Goal: Task Accomplishment & Management: Complete application form

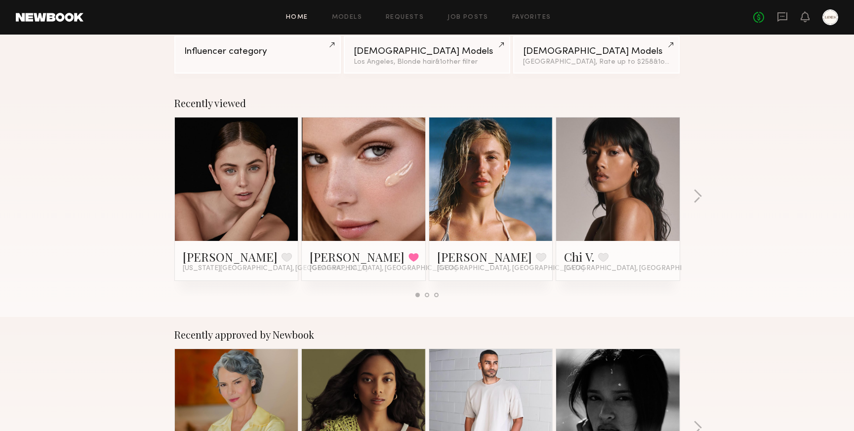
scroll to position [92, 0]
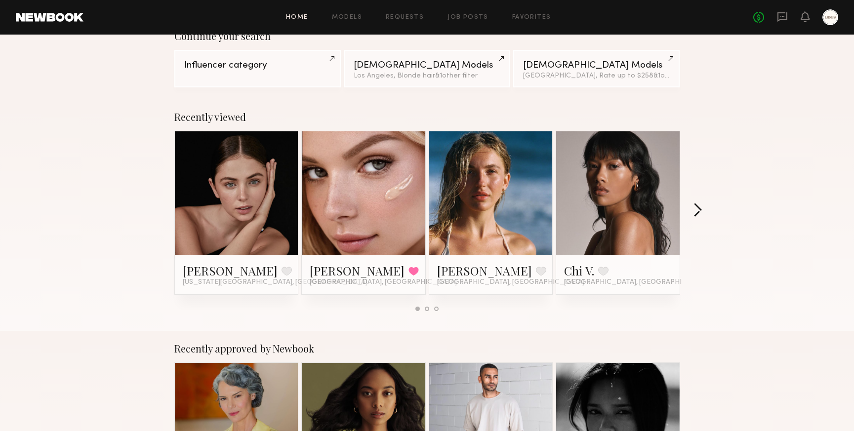
click at [698, 210] on button "button" at bounding box center [697, 211] width 9 height 16
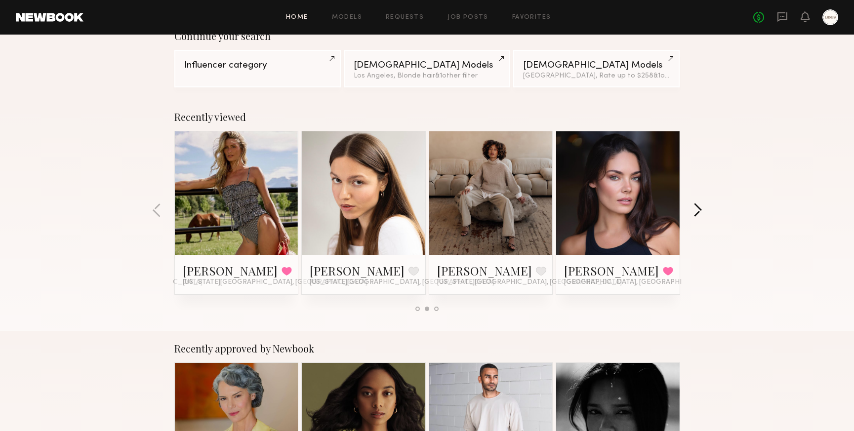
click at [697, 212] on button "button" at bounding box center [697, 211] width 9 height 16
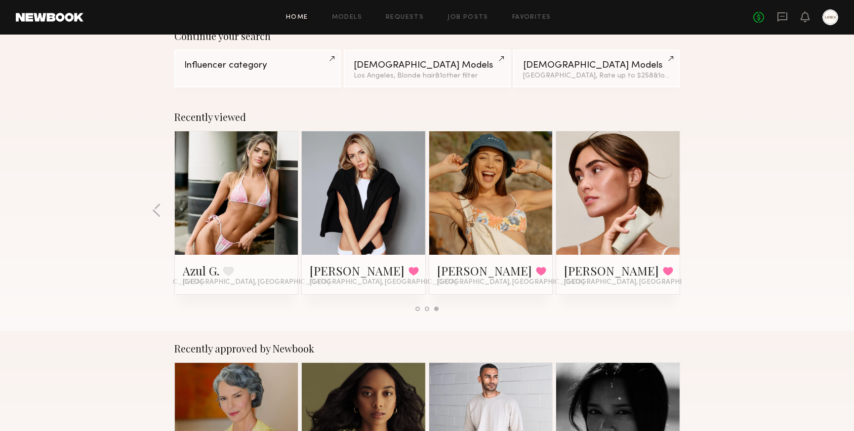
click at [631, 188] on link at bounding box center [618, 192] width 60 height 123
click at [157, 208] on button "button" at bounding box center [156, 211] width 9 height 16
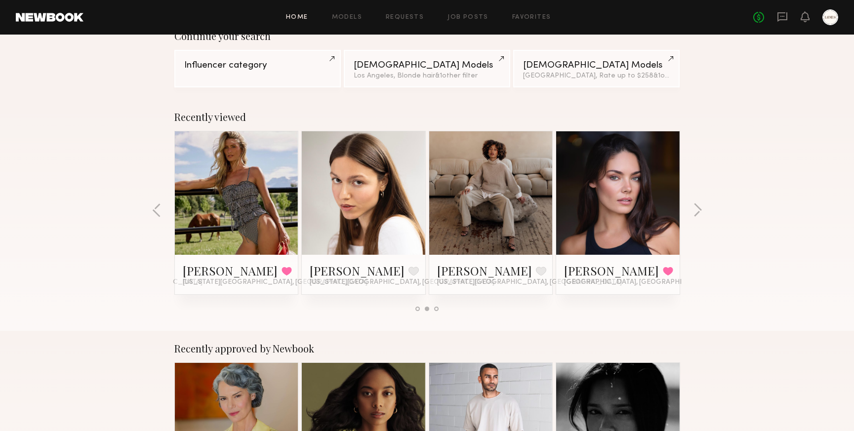
click at [214, 194] on link at bounding box center [236, 192] width 60 height 123
click at [158, 203] on button "button" at bounding box center [156, 211] width 9 height 16
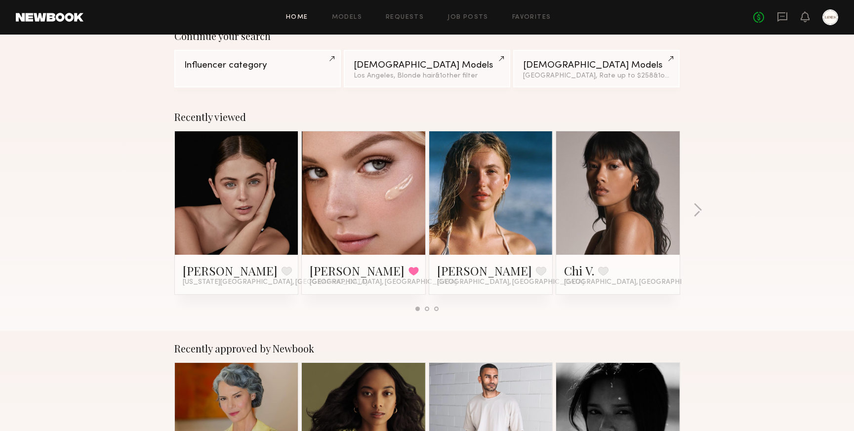
click at [365, 201] on link at bounding box center [363, 192] width 60 height 123
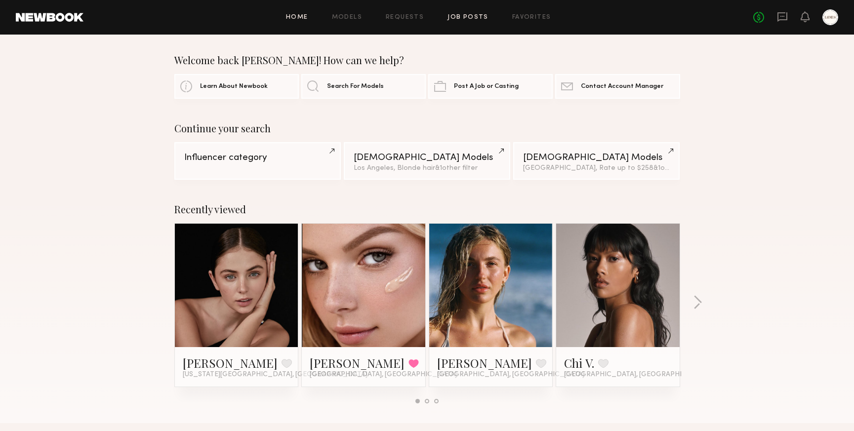
click at [470, 18] on link "Job Posts" at bounding box center [467, 17] width 41 height 6
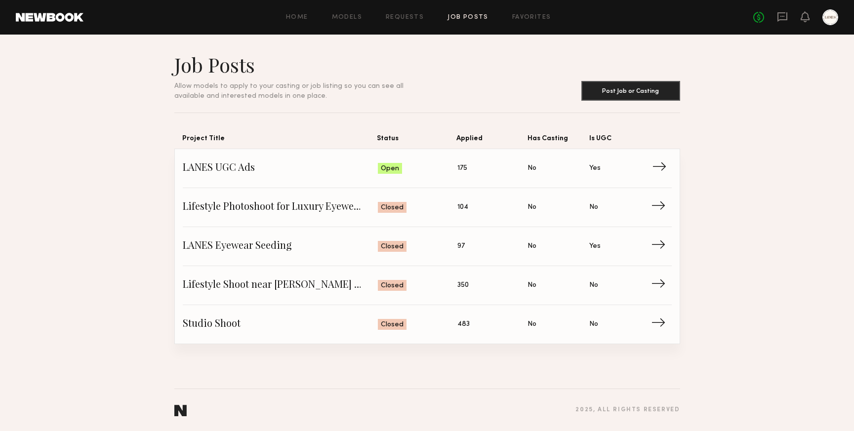
click at [633, 169] on span "Is UGC: Yes" at bounding box center [620, 168] width 62 height 15
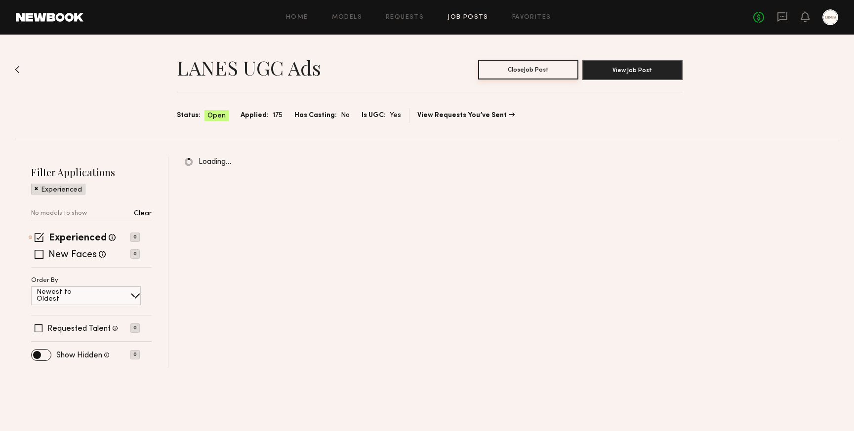
click at [521, 72] on button "Close Job Post" at bounding box center [528, 70] width 100 height 20
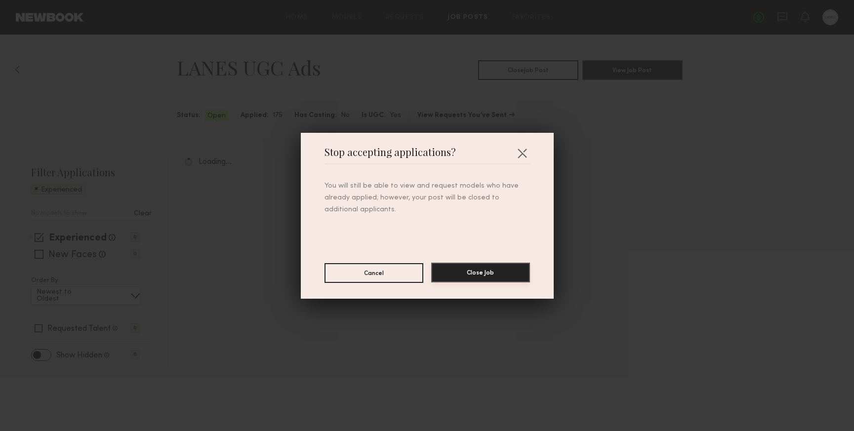
click at [487, 276] on button "Close Job" at bounding box center [480, 273] width 99 height 20
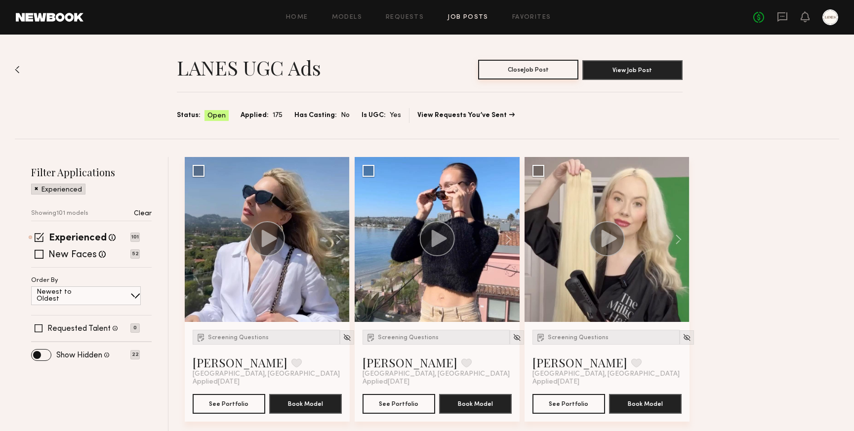
click at [534, 71] on button "Close Job Post" at bounding box center [528, 70] width 100 height 20
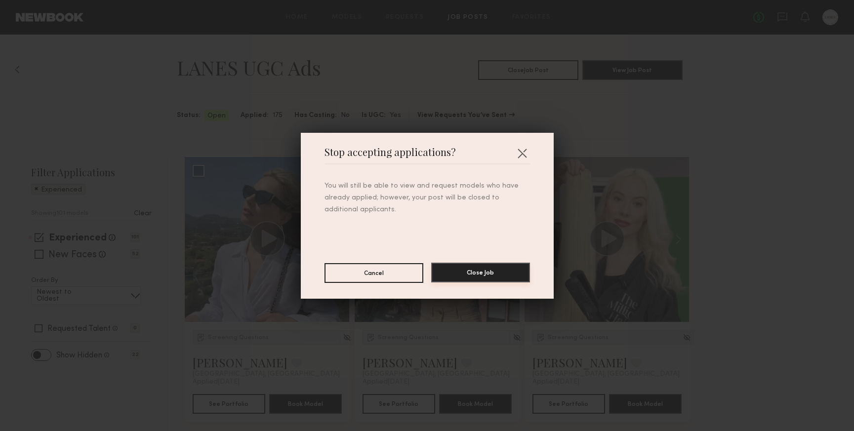
click at [483, 270] on button "Close Job" at bounding box center [480, 273] width 99 height 20
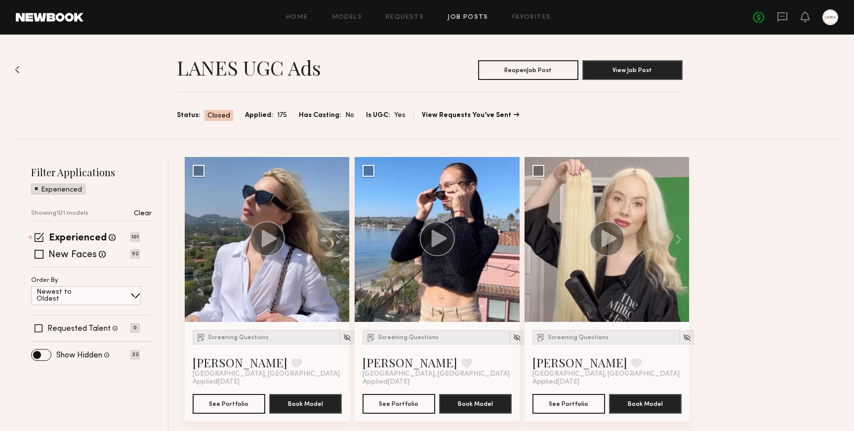
click at [464, 18] on link "Job Posts" at bounding box center [467, 17] width 41 height 6
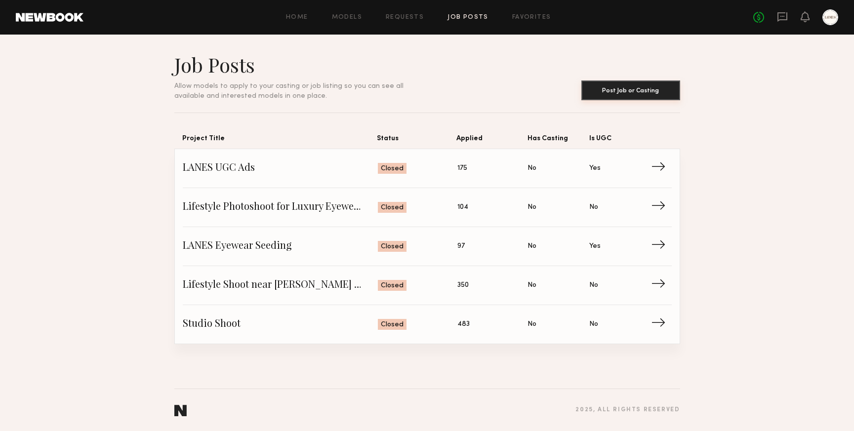
click at [609, 91] on button "Post Job or Casting" at bounding box center [630, 90] width 99 height 20
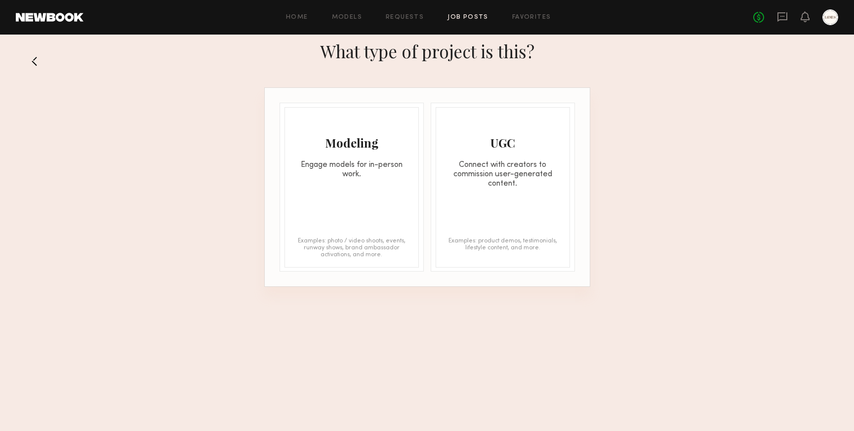
click at [350, 180] on div "Modeling Engage models for in-person work. Examples: photo / video shoots, even…" at bounding box center [351, 187] width 134 height 160
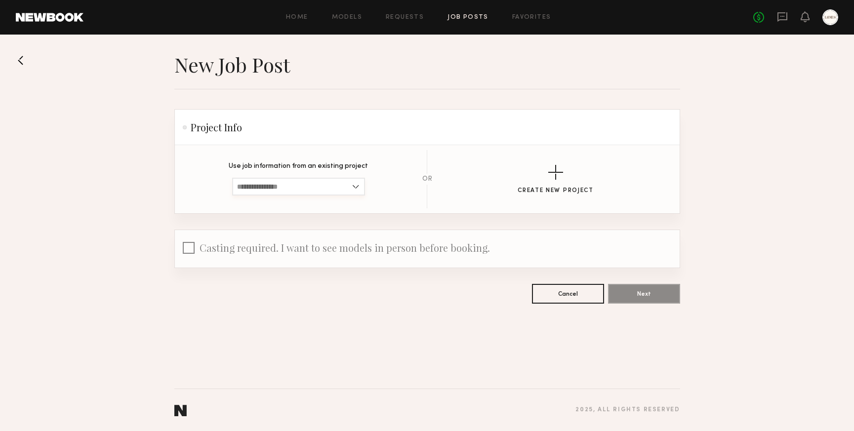
click at [319, 185] on input at bounding box center [298, 187] width 133 height 18
click at [323, 286] on section "Cancel Next" at bounding box center [427, 294] width 506 height 20
click at [553, 169] on div "button" at bounding box center [555, 172] width 15 height 15
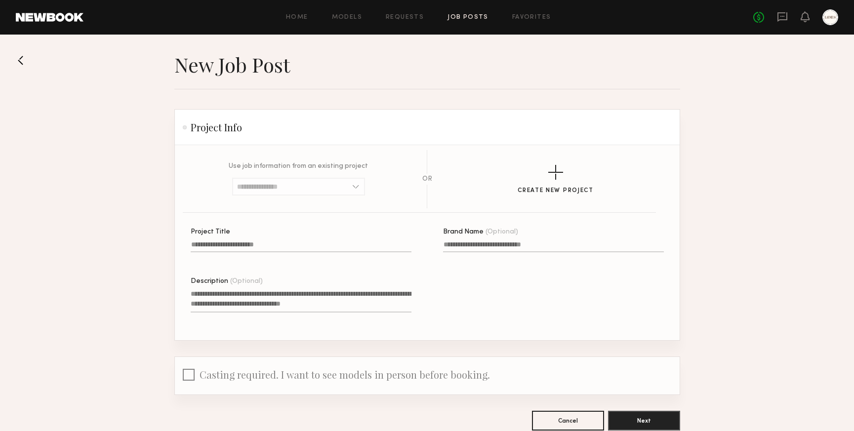
click at [232, 246] on input "Project Title" at bounding box center [301, 246] width 221 height 11
click at [482, 240] on label "Brand Name (Optional)" at bounding box center [553, 246] width 221 height 34
click at [482, 241] on input "Brand Name (Optional)" at bounding box center [553, 246] width 221 height 11
type input "*****"
click at [484, 267] on div "Project Title A project title is required Brand Name (Optional) ***** Descripti…" at bounding box center [443, 285] width 505 height 112
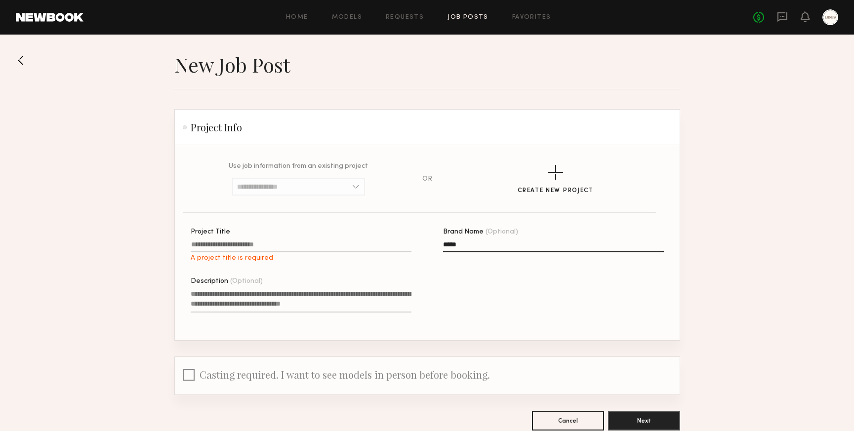
click at [231, 249] on input "Project Title A project title is required" at bounding box center [301, 246] width 221 height 11
type input "**********"
click at [220, 290] on textarea "Description (Optional)" at bounding box center [301, 301] width 221 height 24
click at [211, 297] on textarea "Description (Optional)" at bounding box center [301, 301] width 221 height 24
paste textarea "**********"
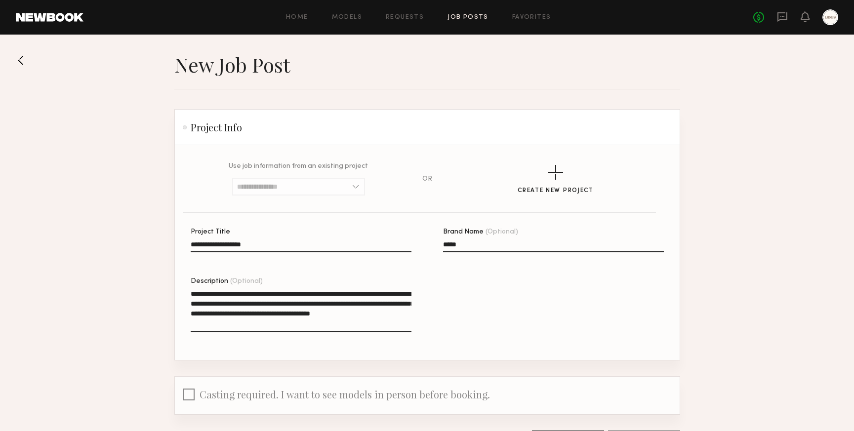
click at [276, 322] on textarea "**********" at bounding box center [301, 310] width 221 height 43
click at [309, 325] on textarea "**********" at bounding box center [301, 310] width 221 height 43
drag, startPoint x: 261, startPoint y: 325, endPoint x: 270, endPoint y: 317, distance: 12.6
click at [270, 317] on textarea "**********" at bounding box center [301, 310] width 221 height 43
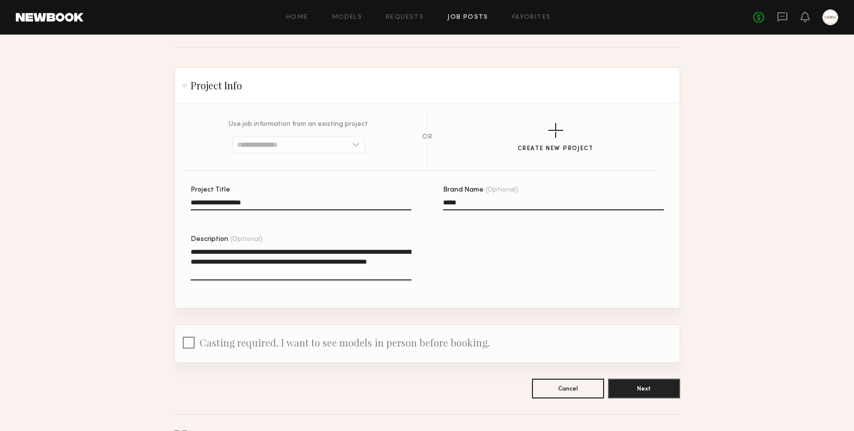
scroll to position [67, 0]
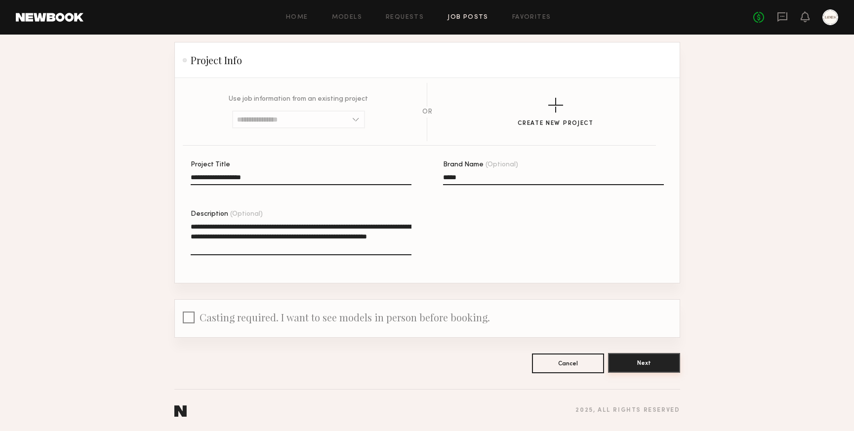
type textarea "**********"
click at [631, 361] on button "Next" at bounding box center [644, 363] width 72 height 20
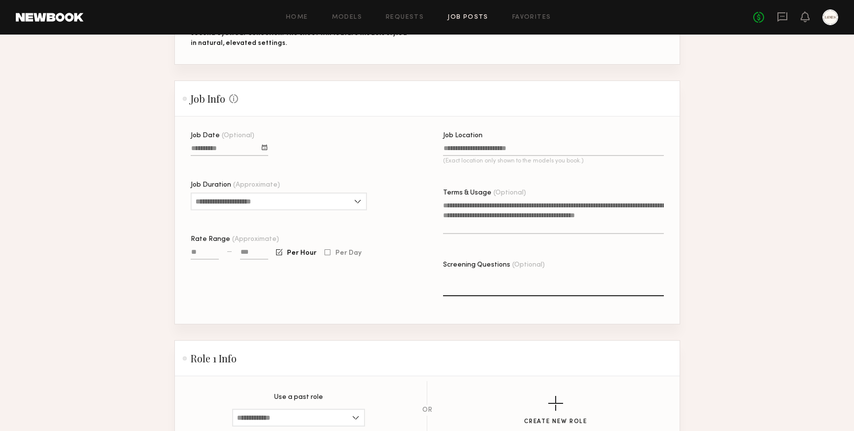
scroll to position [203, 0]
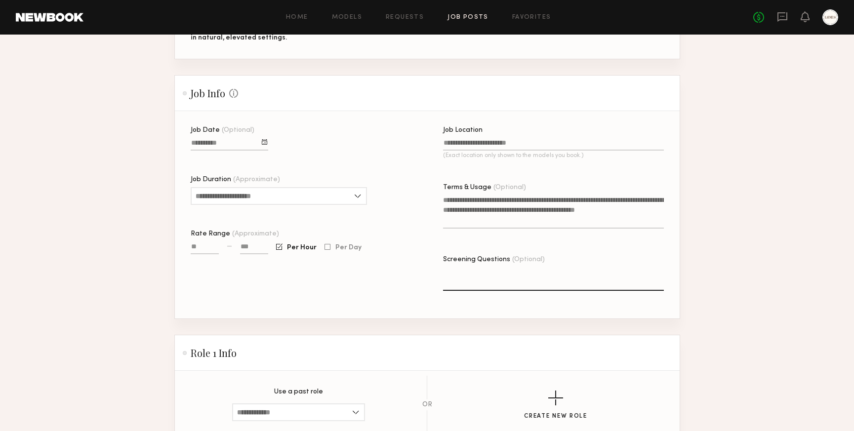
click at [263, 144] on div at bounding box center [264, 141] width 5 height 5
click at [304, 159] on button "button" at bounding box center [303, 161] width 6 height 6
click at [218, 205] on button "13" at bounding box center [219, 208] width 16 height 10
click at [464, 146] on input "Job Location (Exact location only shown to the models you book.)" at bounding box center [553, 144] width 221 height 11
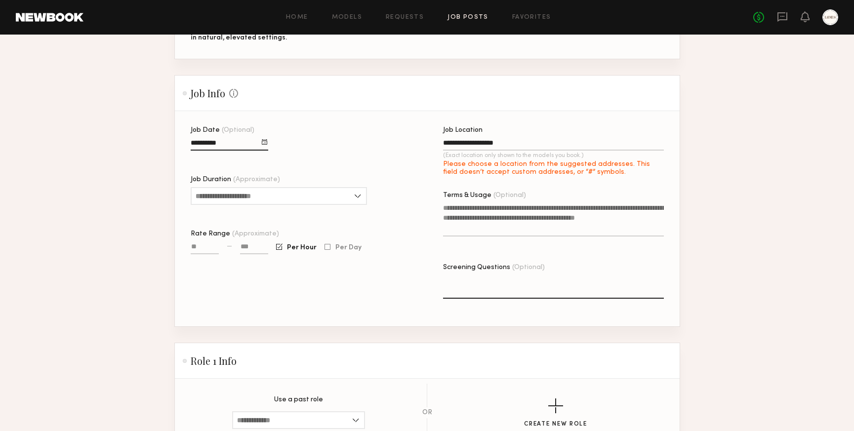
type input "**********"
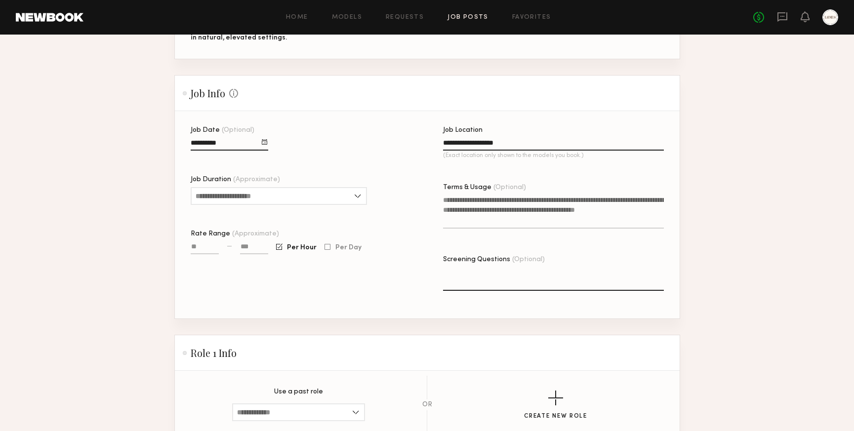
click at [703, 208] on section "**********" at bounding box center [427, 188] width 854 height 678
click at [360, 199] on input "Job Duration (Approximate)" at bounding box center [279, 196] width 176 height 18
click at [333, 225] on div "2 hours" at bounding box center [279, 229] width 174 height 16
type input "*******"
click at [197, 251] on input "Rate Range (Approximate)" at bounding box center [205, 248] width 28 height 11
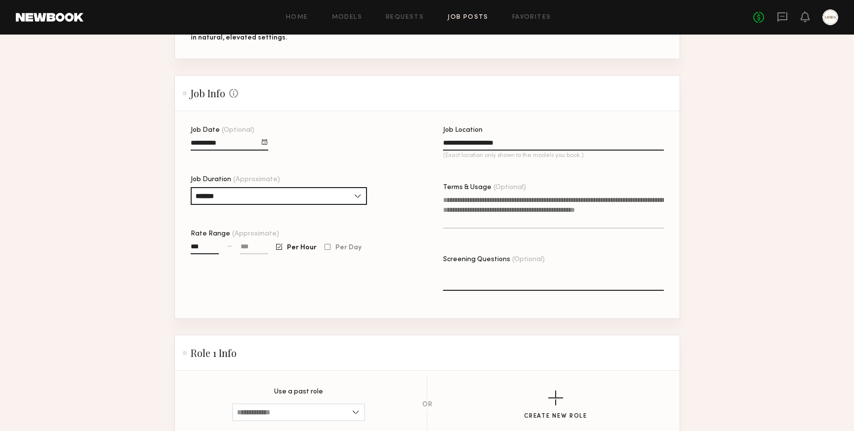
type input "***"
click at [254, 248] on input at bounding box center [254, 248] width 28 height 11
type input "****"
click at [359, 283] on div "Job Date (Optional) Job Duration (Approximate) ******* 1 hour 2 hours 3 hours 4…" at bounding box center [301, 223] width 221 height 192
click at [401, 226] on div "Job Date (Optional) Job Duration (Approximate) ******* 1 hour 2 hours 3 hours 4…" at bounding box center [301, 223] width 221 height 192
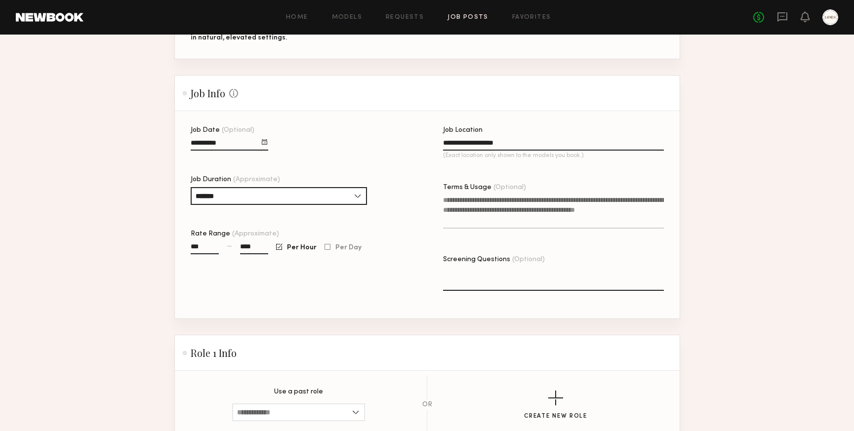
click at [490, 205] on textarea "Terms & Usage (Optional)" at bounding box center [553, 212] width 221 height 34
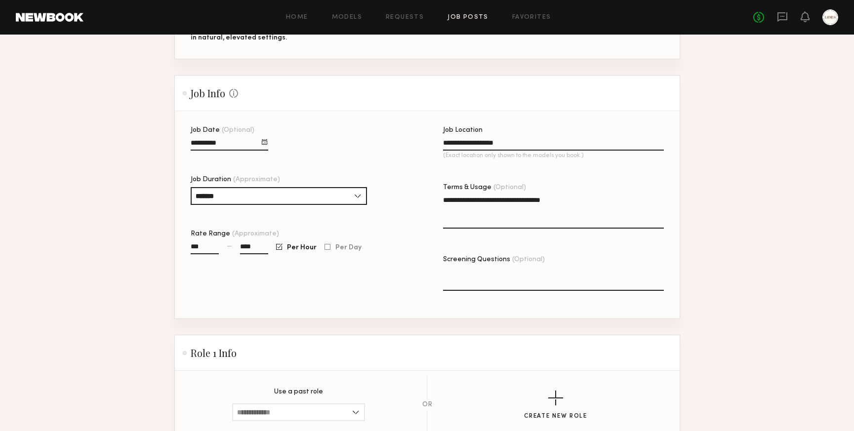
type textarea "**********"
click at [528, 278] on textarea "Screening Questions (Optional)" at bounding box center [553, 279] width 221 height 24
type textarea "**********"
click at [400, 140] on div "Job Date (Optional) Job Duration (Approximate) ******* 1 hour 2 hours 3 hours 4…" at bounding box center [301, 223] width 221 height 192
click at [269, 196] on input "*******" at bounding box center [279, 196] width 176 height 18
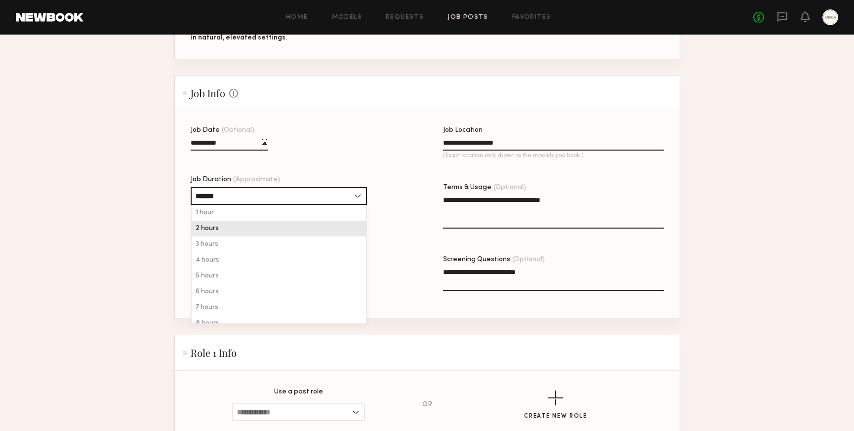
click at [355, 153] on div "Job Date (Optional) Job Duration (Approximate) ******* 1 hour 2 hours 3 hours 4…" at bounding box center [301, 223] width 221 height 192
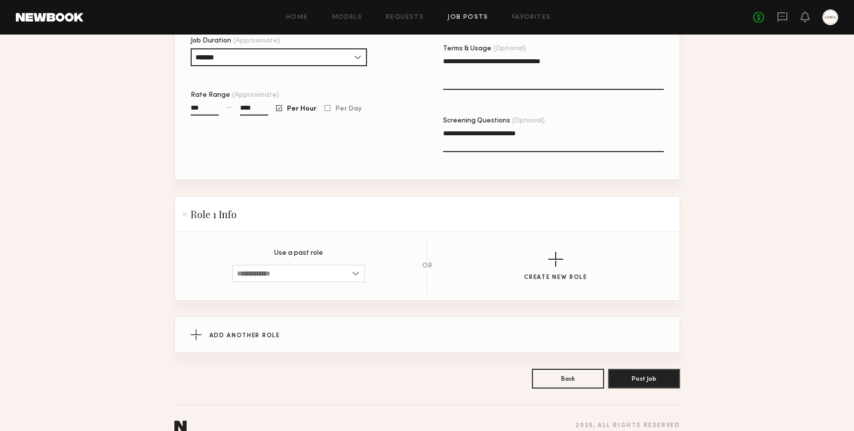
scroll to position [351, 0]
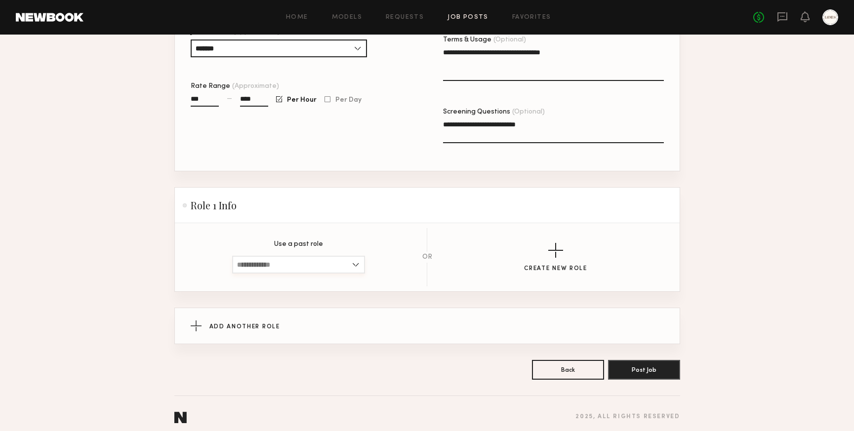
click at [352, 263] on input at bounding box center [298, 265] width 133 height 18
click at [327, 276] on div "Male, 18–40, All ethnicities" at bounding box center [298, 282] width 131 height 16
type input "**********"
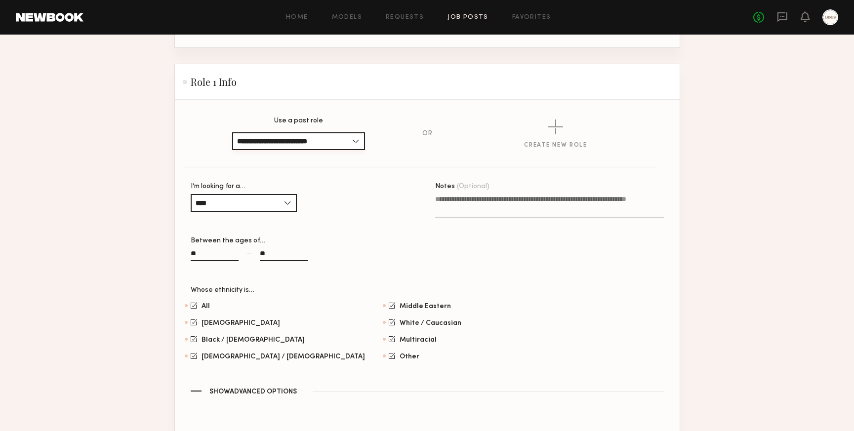
scroll to position [480, 0]
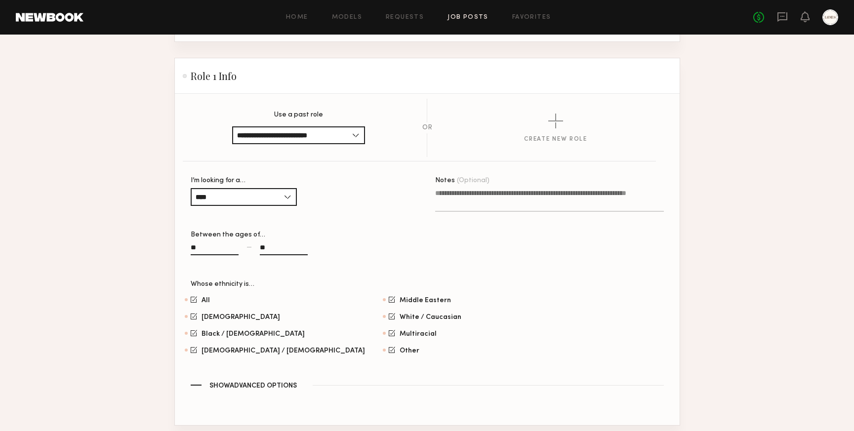
click at [215, 248] on input "**" at bounding box center [215, 249] width 48 height 11
type input "*"
type input "**"
click at [453, 280] on div "Notes (Optional)" at bounding box center [549, 229] width 229 height 104
click at [194, 334] on div at bounding box center [194, 333] width 6 height 6
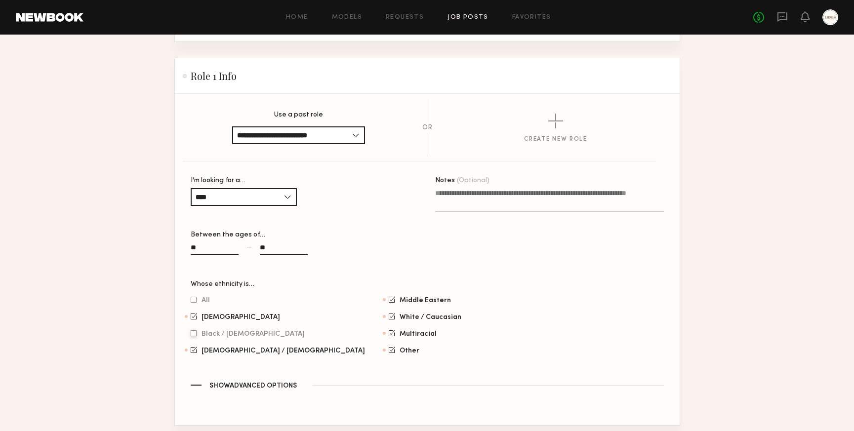
scroll to position [483, 0]
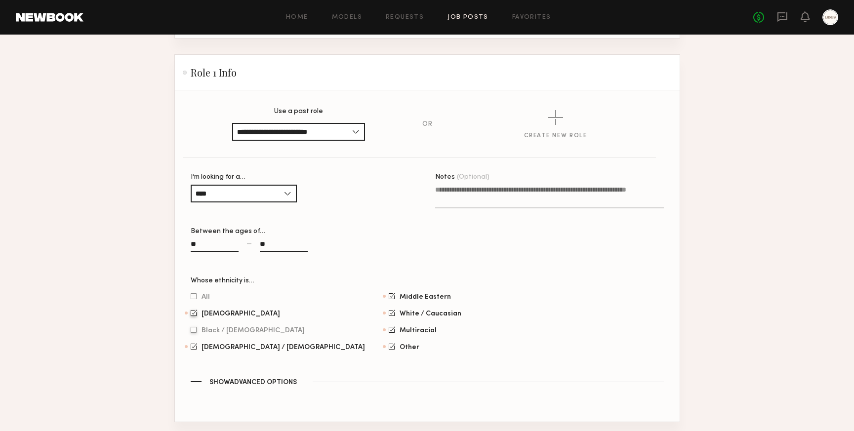
click at [195, 314] on div at bounding box center [194, 313] width 6 height 6
click at [389, 297] on div at bounding box center [392, 296] width 6 height 6
click at [389, 348] on div at bounding box center [392, 346] width 6 height 6
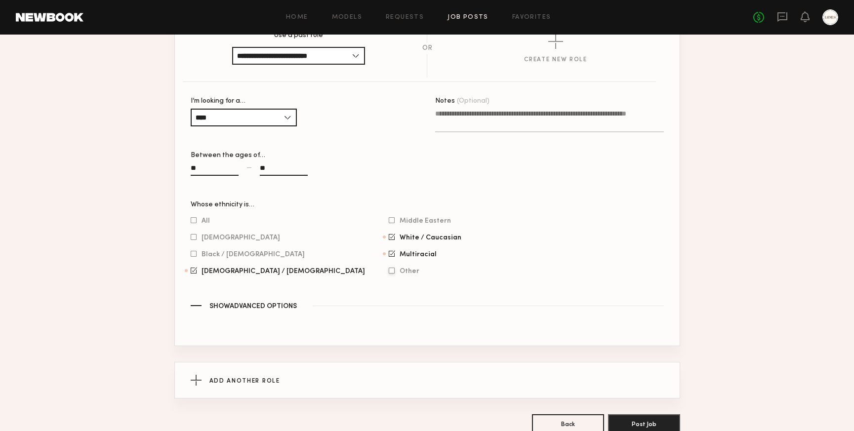
scroll to position [622, 0]
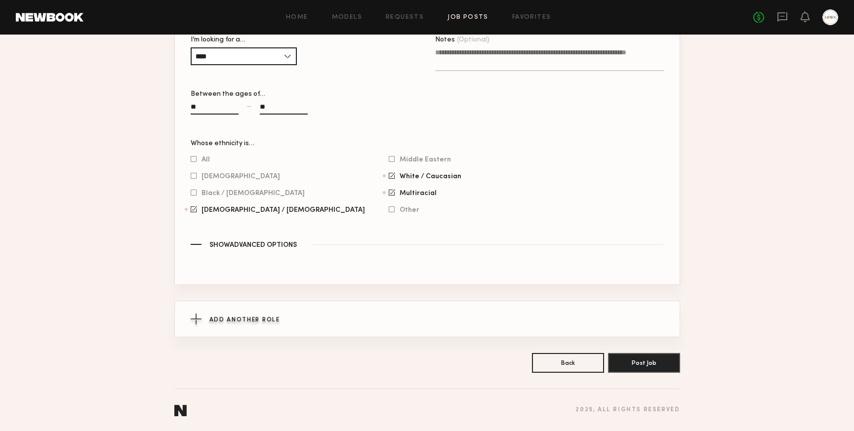
click at [191, 322] on div "button" at bounding box center [196, 319] width 11 height 11
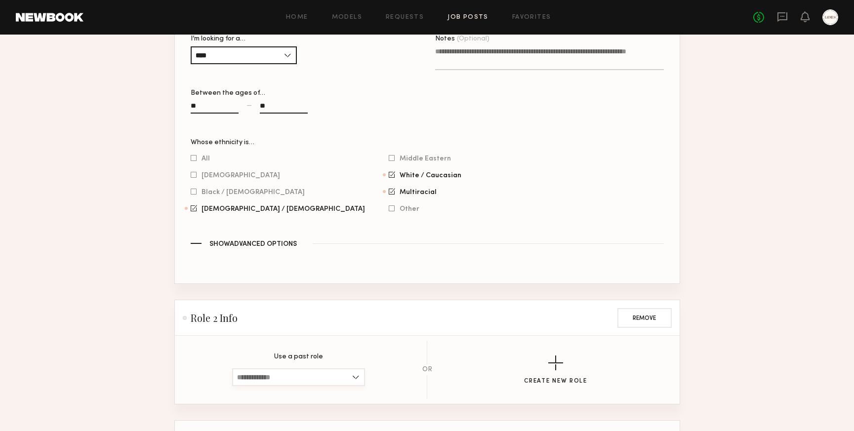
click at [270, 383] on input at bounding box center [298, 377] width 133 height 18
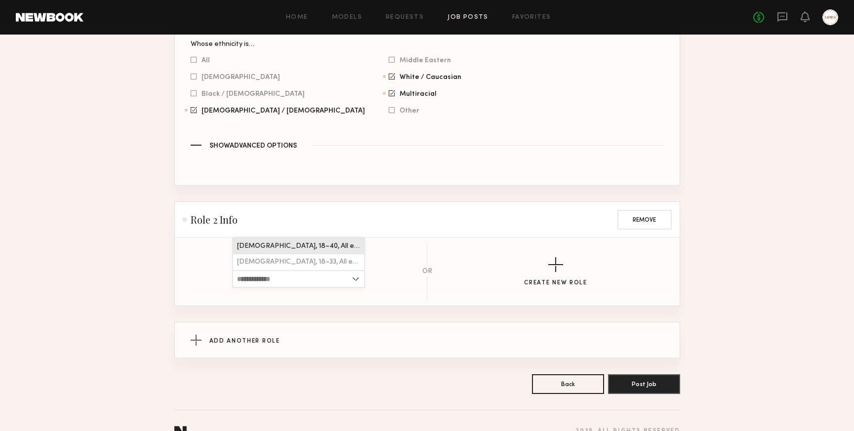
scroll to position [725, 0]
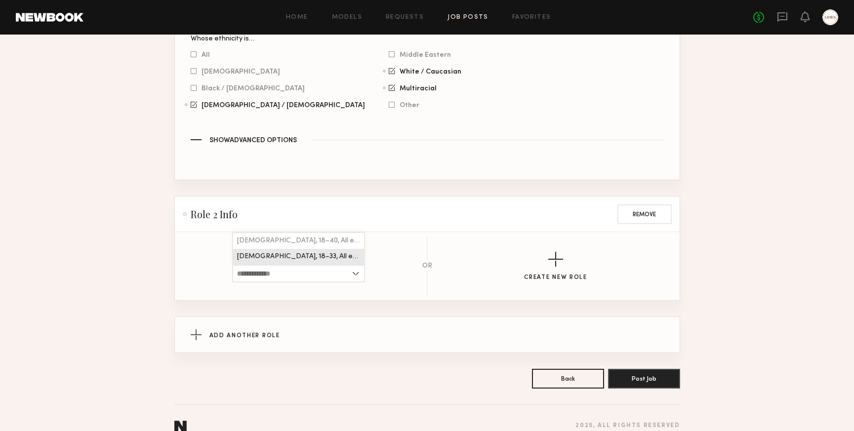
click at [284, 259] on span "Female, 18–33, All ethnicities" at bounding box center [298, 256] width 123 height 7
type input "**********"
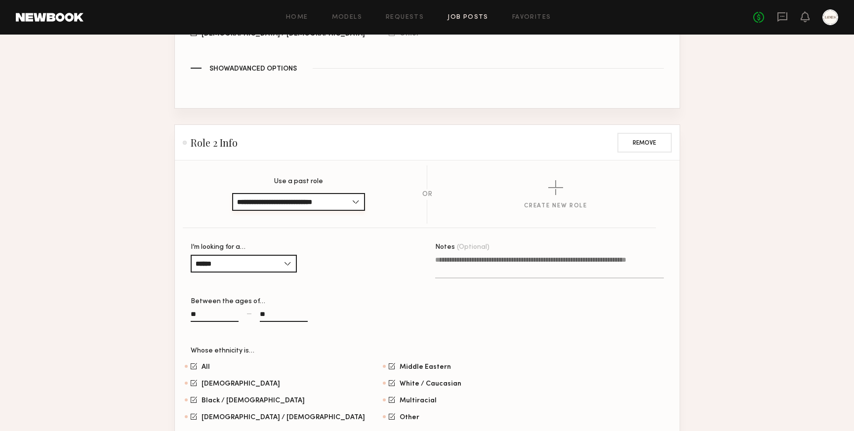
scroll to position [801, 0]
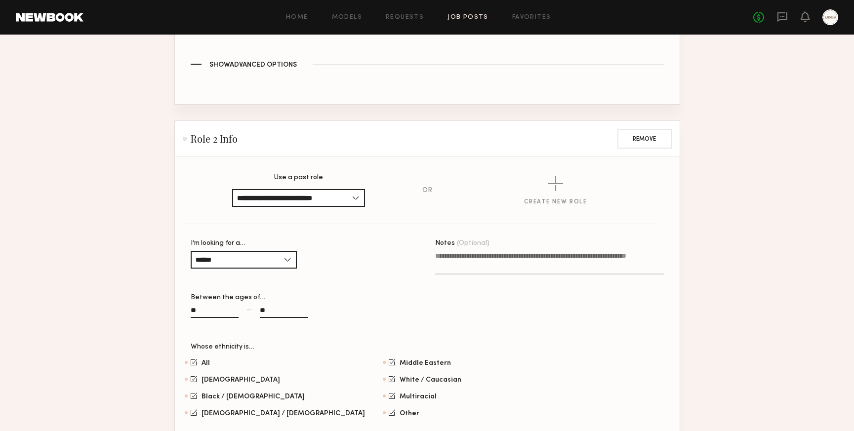
click at [203, 310] on input "**" at bounding box center [215, 312] width 48 height 11
type input "*"
type input "**"
click at [283, 312] on input "**" at bounding box center [284, 312] width 48 height 11
click at [373, 319] on div "** — **" at bounding box center [305, 316] width 229 height 23
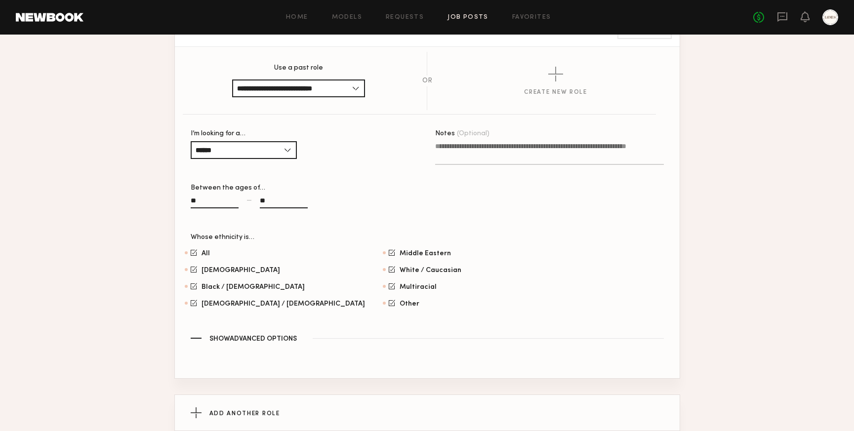
scroll to position [1006, 0]
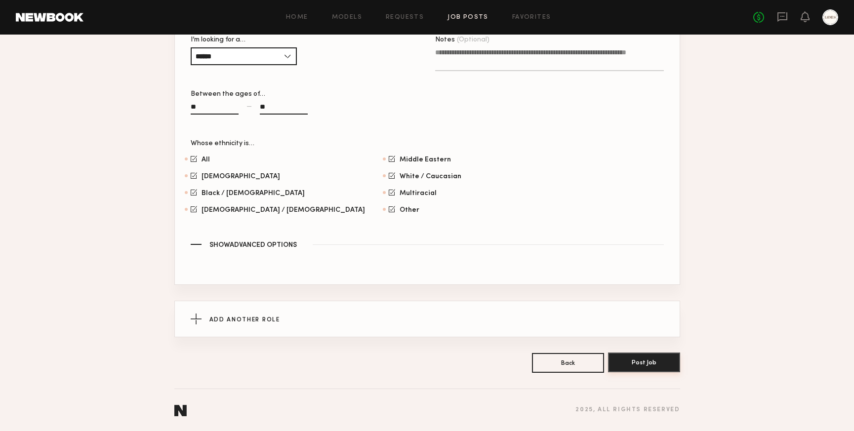
click at [635, 361] on button "Post Job" at bounding box center [644, 363] width 72 height 20
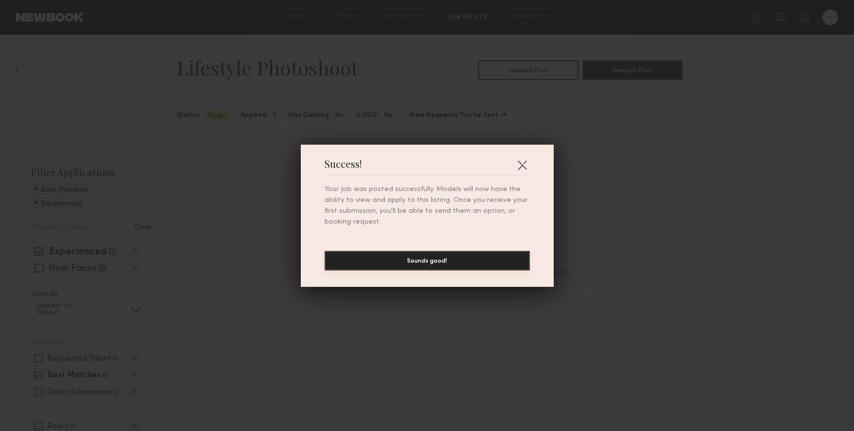
click at [444, 259] on button "Sounds good!" at bounding box center [426, 261] width 205 height 20
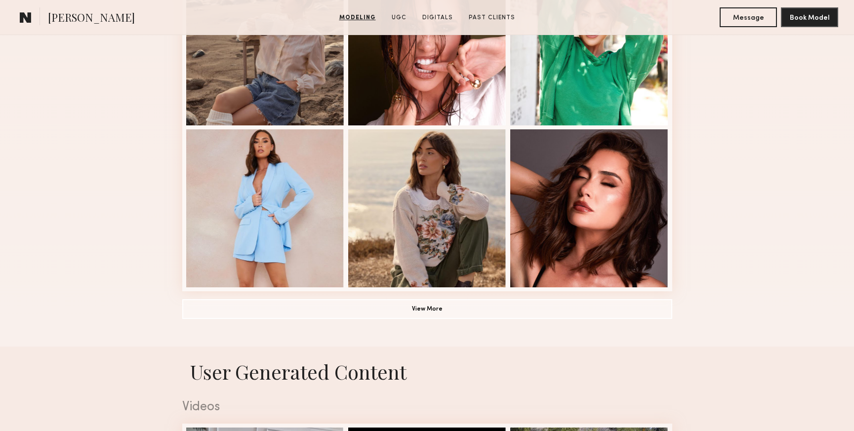
scroll to position [658, 0]
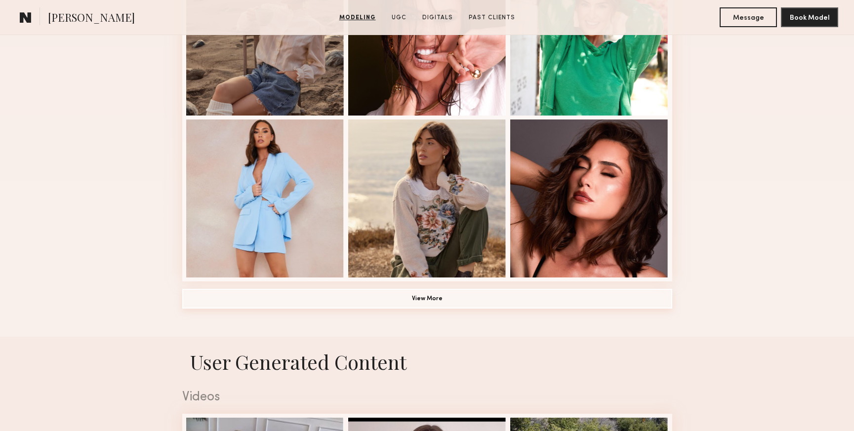
click at [487, 301] on button "View More" at bounding box center [427, 299] width 490 height 20
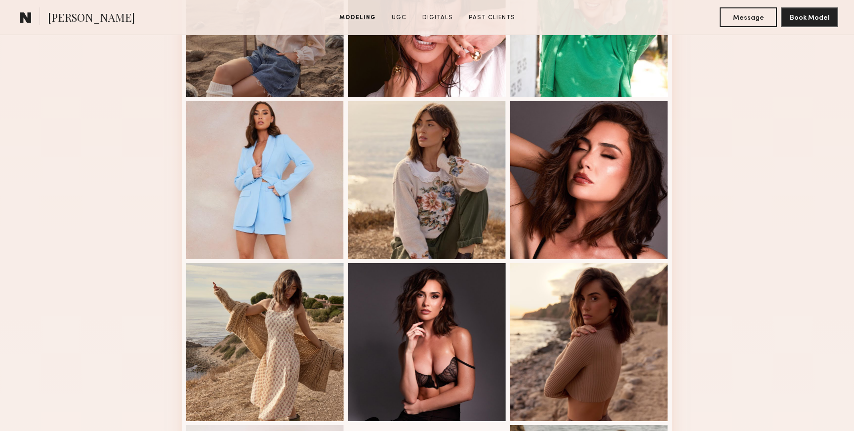
scroll to position [677, 0]
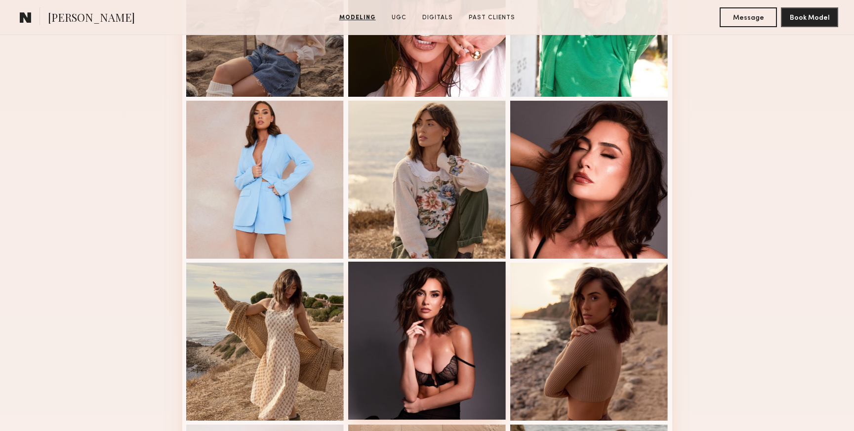
click at [464, 341] on div at bounding box center [427, 341] width 158 height 158
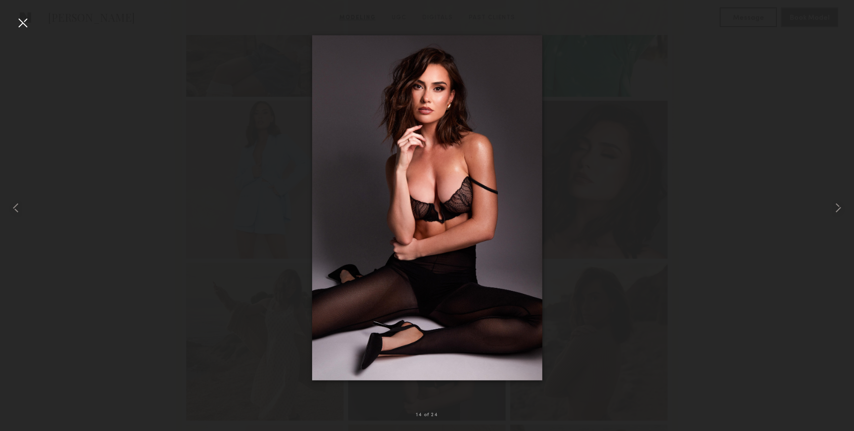
click at [80, 125] on div at bounding box center [427, 208] width 854 height 384
click at [20, 23] on div at bounding box center [23, 23] width 16 height 16
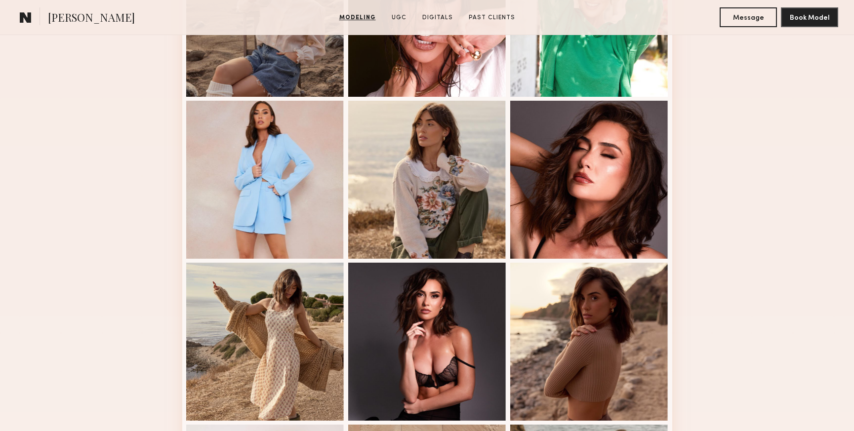
scroll to position [0, 0]
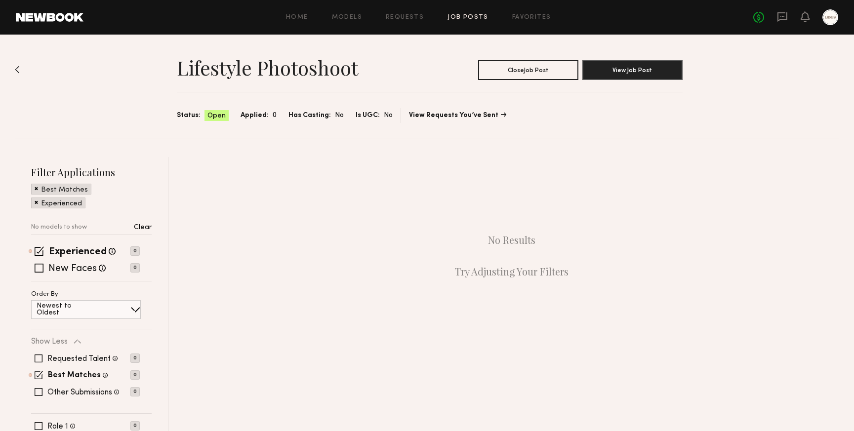
click at [463, 14] on link "Job Posts" at bounding box center [467, 17] width 41 height 6
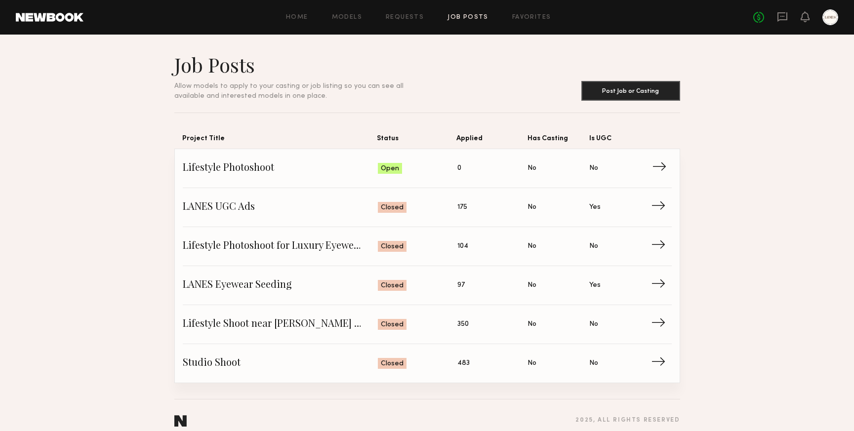
click at [296, 171] on span "Lifestyle Photoshoot" at bounding box center [281, 168] width 196 height 15
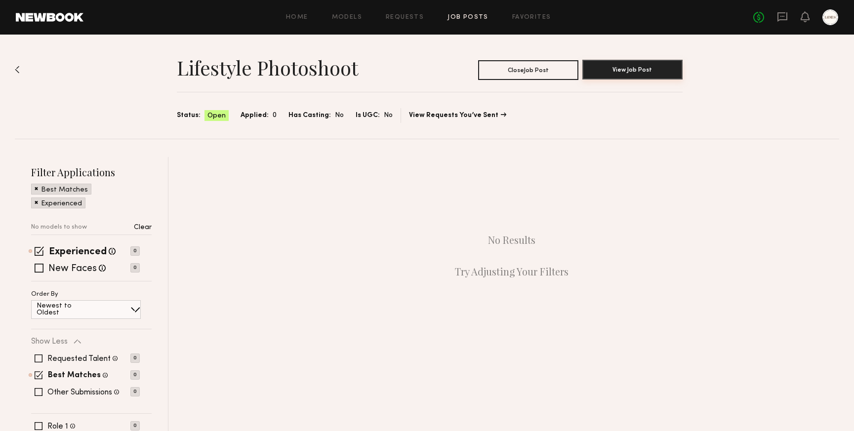
click at [626, 73] on button "View Job Post" at bounding box center [632, 70] width 100 height 20
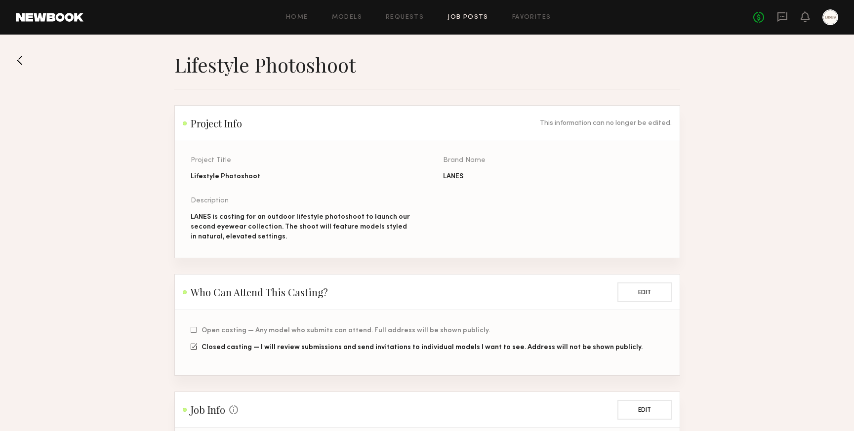
click at [23, 59] on button at bounding box center [24, 60] width 16 height 16
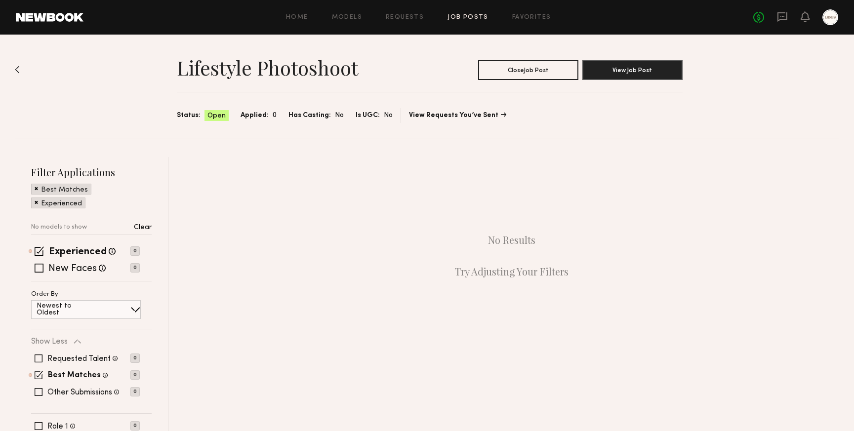
click at [38, 191] on span at bounding box center [36, 188] width 3 height 9
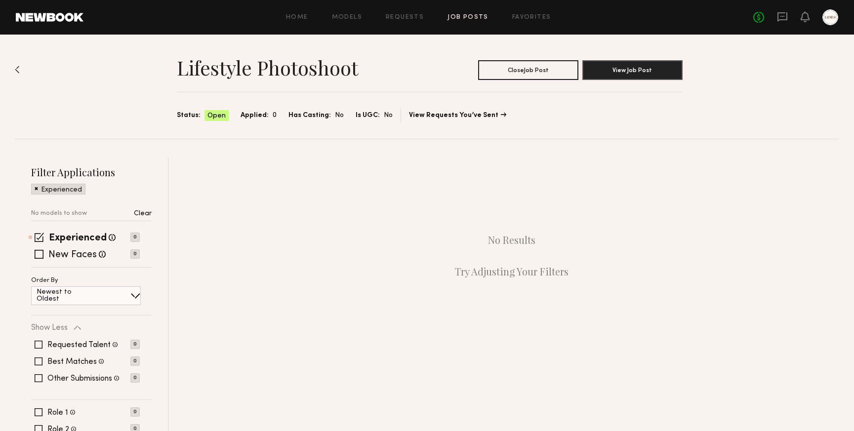
click at [37, 189] on span at bounding box center [36, 188] width 3 height 9
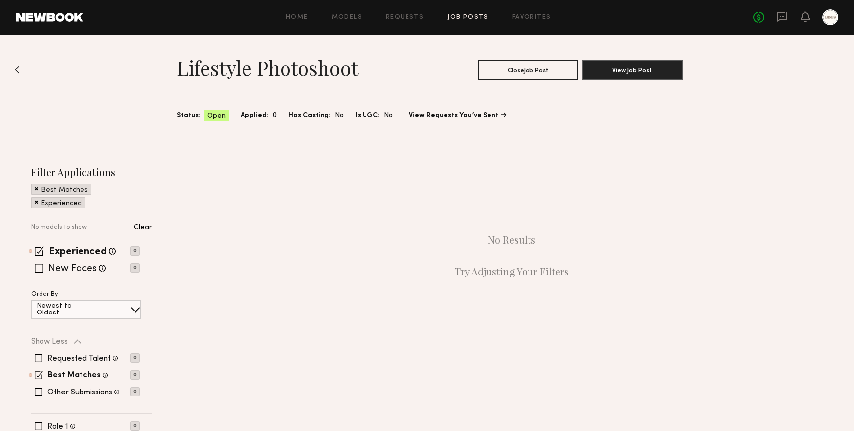
click at [37, 201] on span at bounding box center [36, 202] width 3 height 9
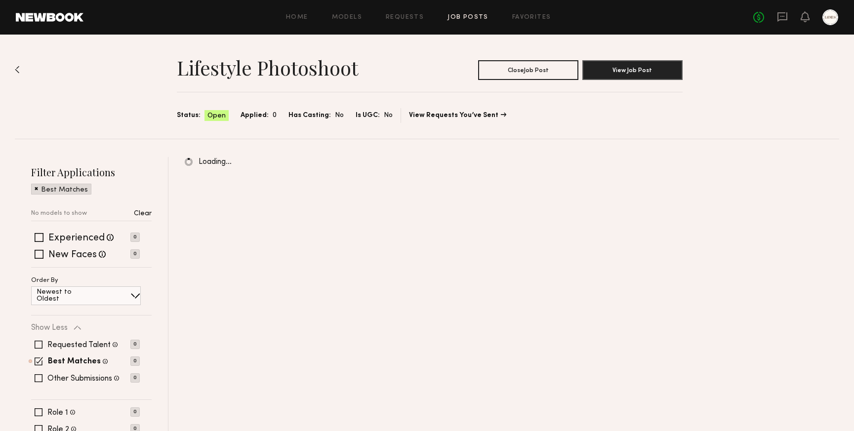
click at [35, 188] on span at bounding box center [36, 188] width 3 height 9
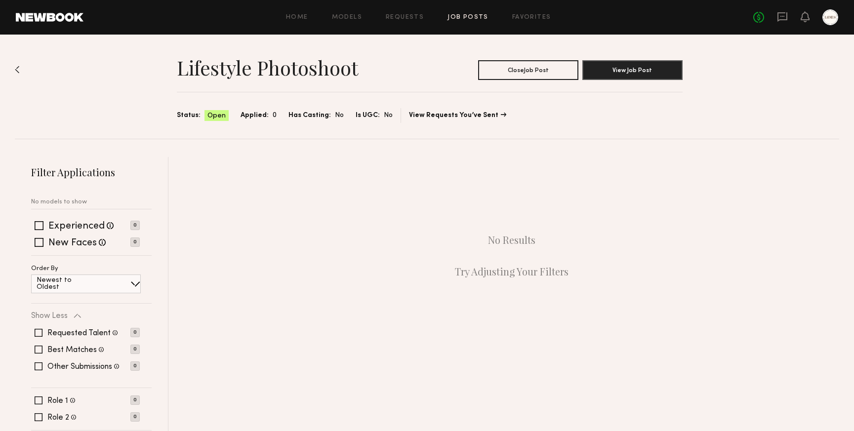
click at [15, 69] on img at bounding box center [17, 70] width 5 height 8
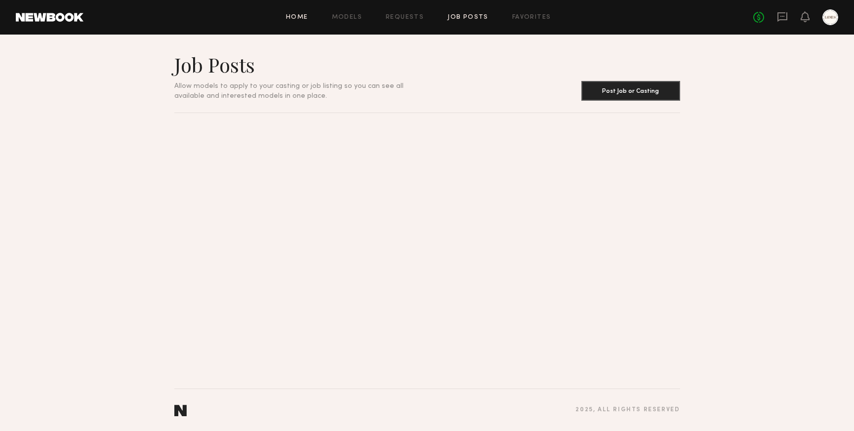
click at [293, 15] on link "Home" at bounding box center [297, 17] width 22 height 6
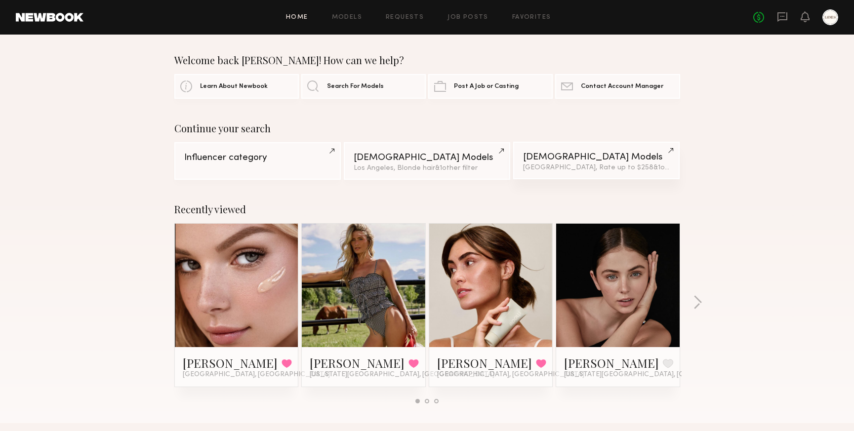
click at [609, 159] on div "[DEMOGRAPHIC_DATA] Models" at bounding box center [596, 157] width 147 height 9
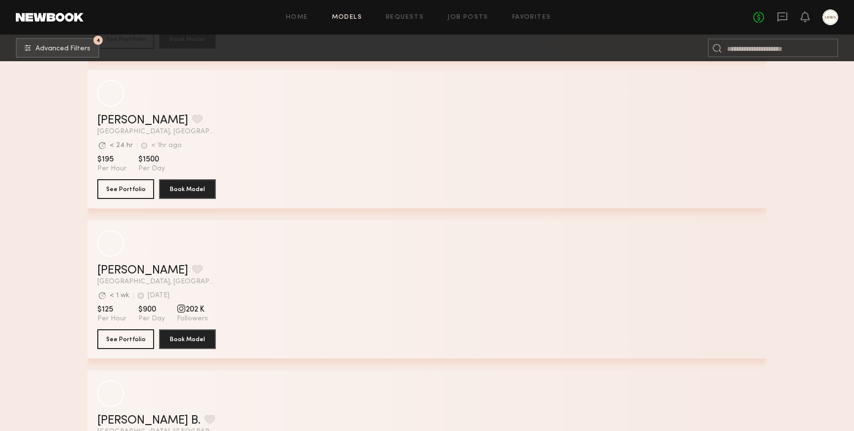
scroll to position [3681, 0]
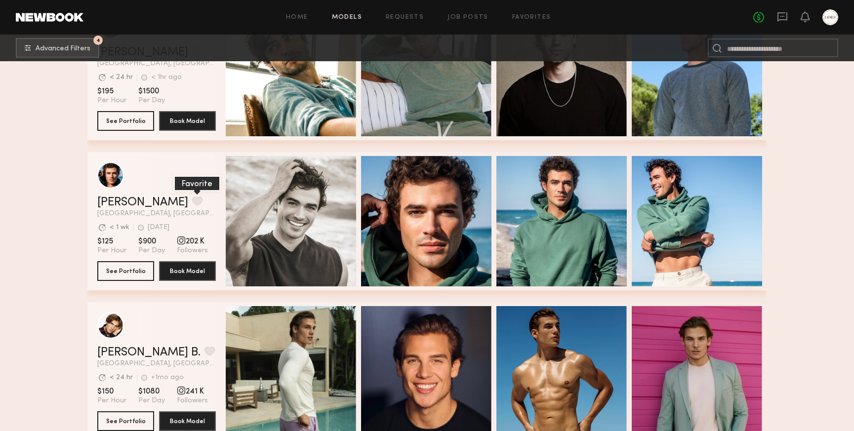
click at [192, 200] on button "grid" at bounding box center [197, 201] width 10 height 9
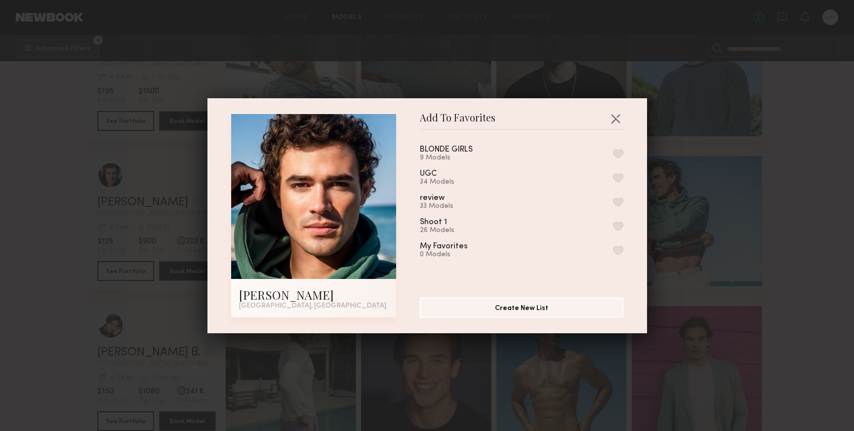
click at [619, 201] on button "button" at bounding box center [618, 202] width 10 height 9
click at [611, 116] on button "button" at bounding box center [615, 119] width 16 height 16
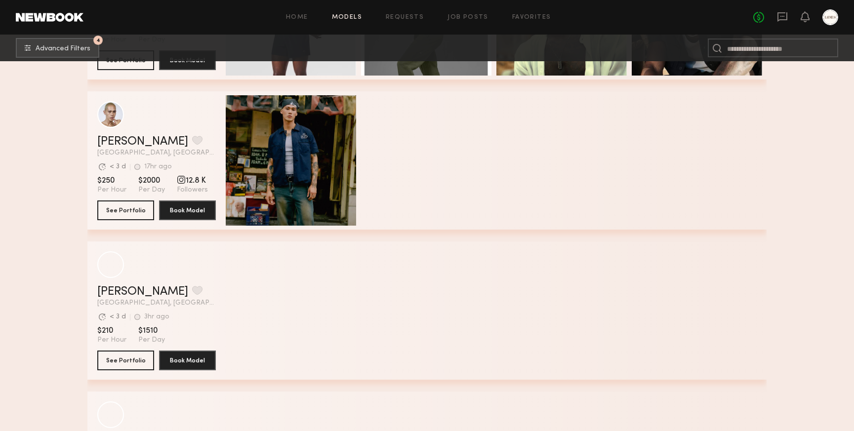
scroll to position [368, 0]
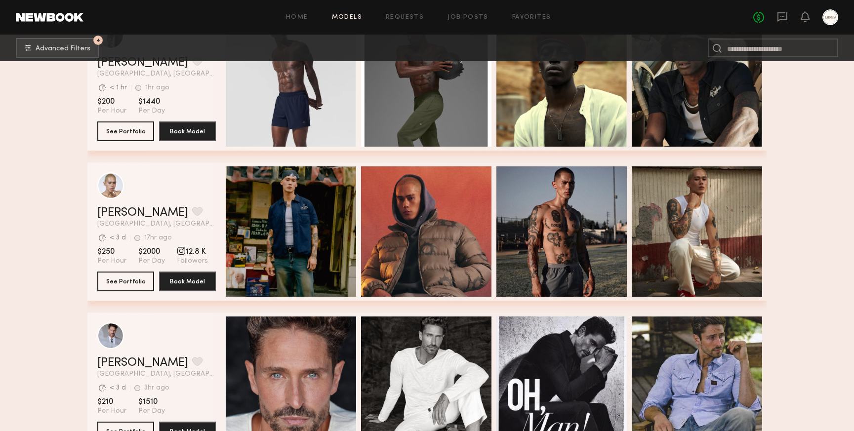
click at [465, 23] on div "Home Models Requests Job Posts Favorites Sign Out No fees up to $5,000" at bounding box center [460, 17] width 754 height 16
click at [464, 13] on div "Home Models Requests Job Posts Favorites Sign Out No fees up to $5,000" at bounding box center [460, 17] width 754 height 16
click at [459, 17] on link "Job Posts" at bounding box center [467, 17] width 41 height 6
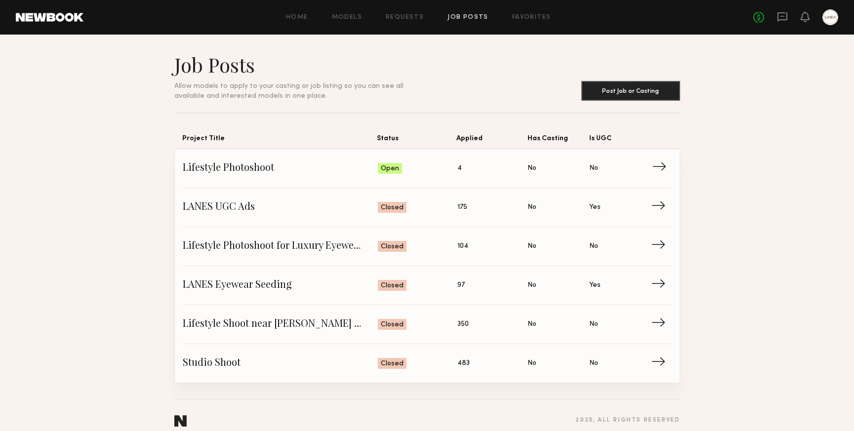
click at [274, 166] on span "Lifestyle Photoshoot" at bounding box center [281, 168] width 196 height 15
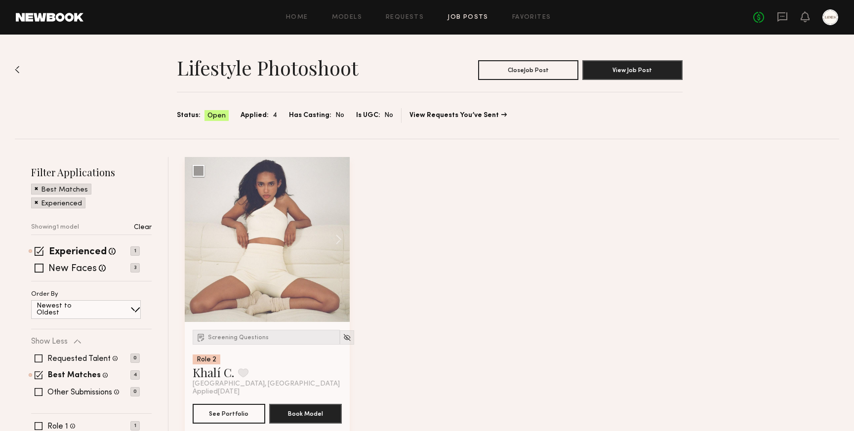
click at [35, 189] on span at bounding box center [36, 188] width 3 height 9
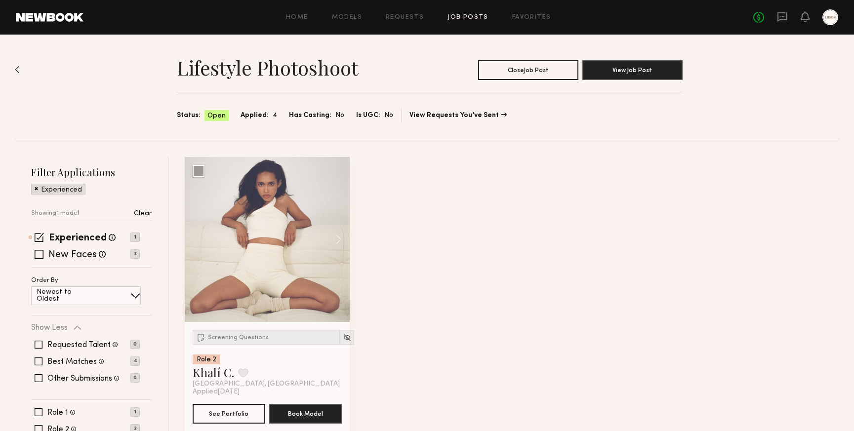
click at [35, 189] on span at bounding box center [36, 188] width 3 height 9
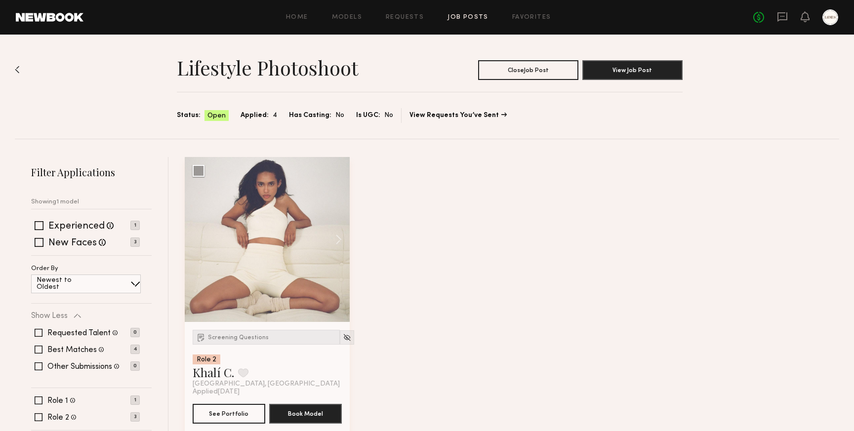
scroll to position [26, 0]
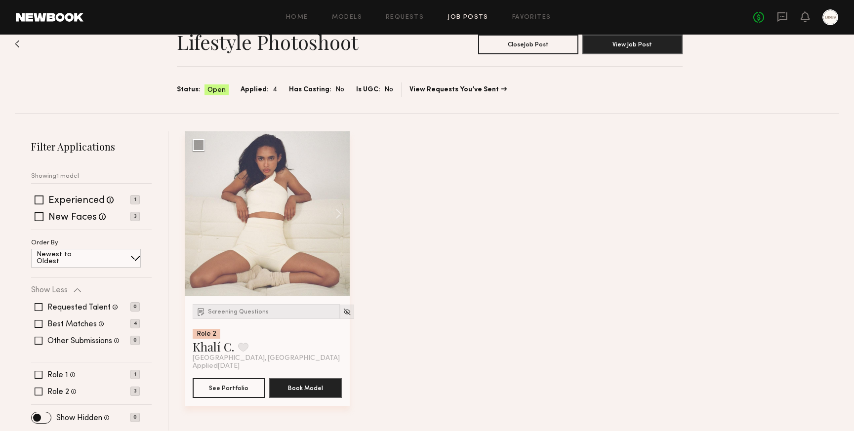
click at [123, 257] on div "Newest to Oldest" at bounding box center [86, 258] width 110 height 19
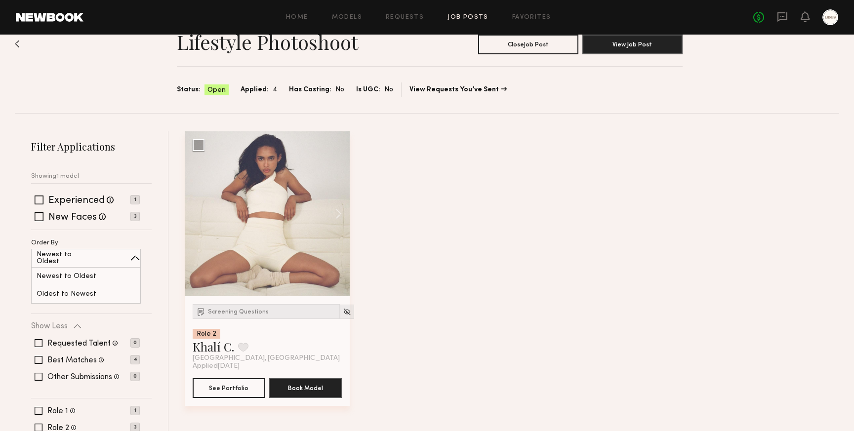
click at [20, 237] on div "Filter Applications Showing 1 model Experienced Talent we've deemed to have amp…" at bounding box center [92, 298] width 154 height 335
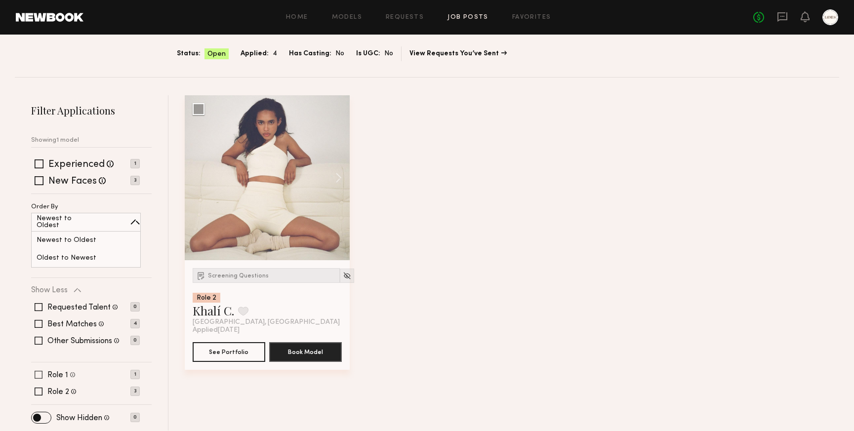
click at [38, 377] on span at bounding box center [39, 375] width 8 height 8
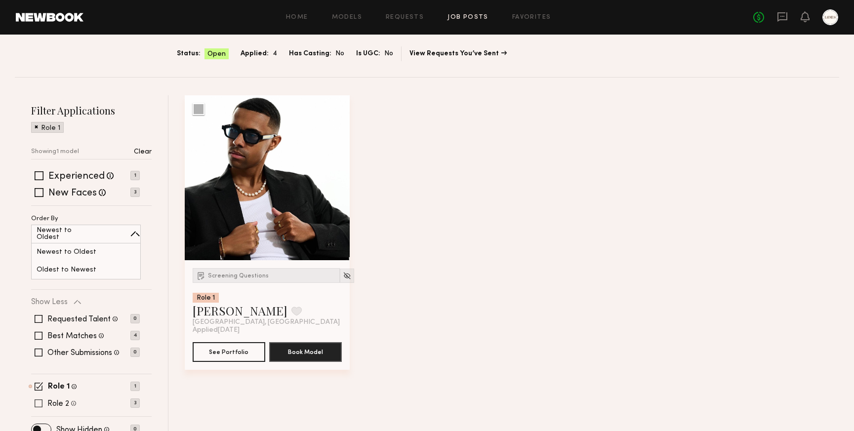
click at [39, 403] on span at bounding box center [39, 403] width 8 height 8
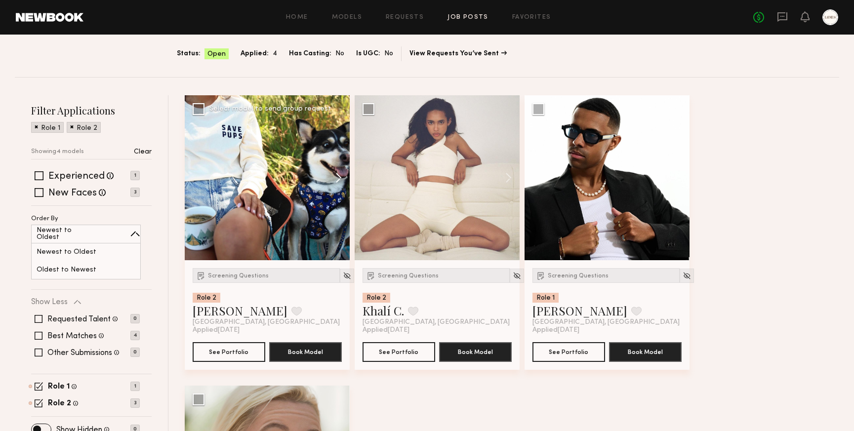
click at [341, 178] on button at bounding box center [334, 177] width 32 height 165
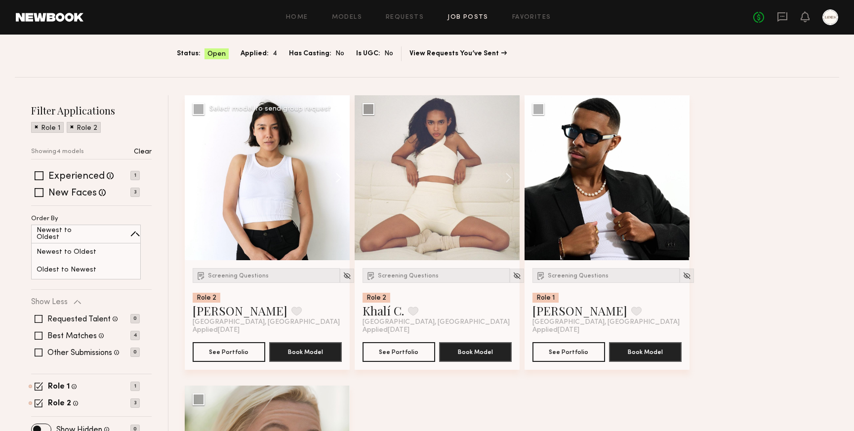
click at [341, 178] on button at bounding box center [334, 177] width 32 height 165
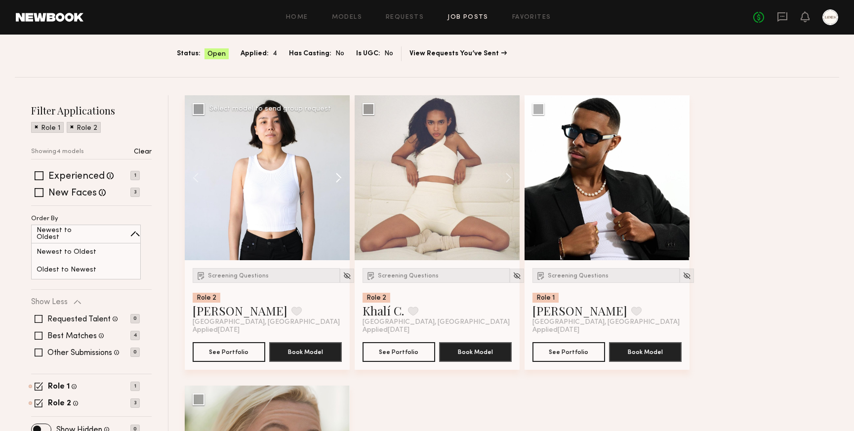
click at [341, 178] on button at bounding box center [334, 177] width 32 height 165
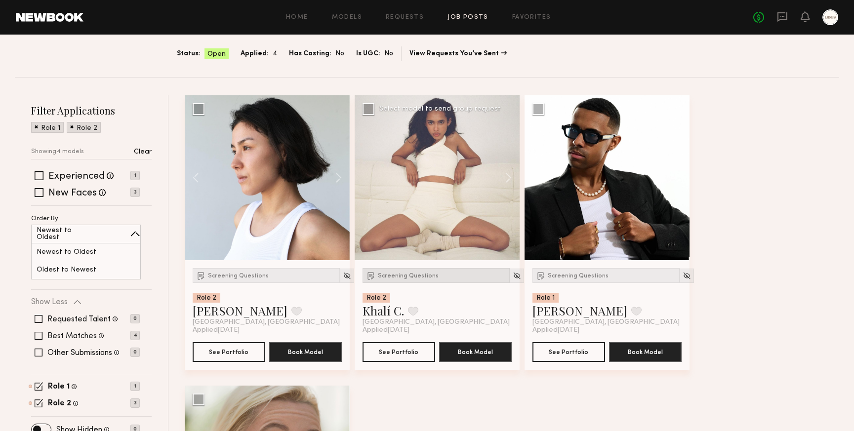
click at [404, 273] on span "Screening Questions" at bounding box center [408, 276] width 61 height 6
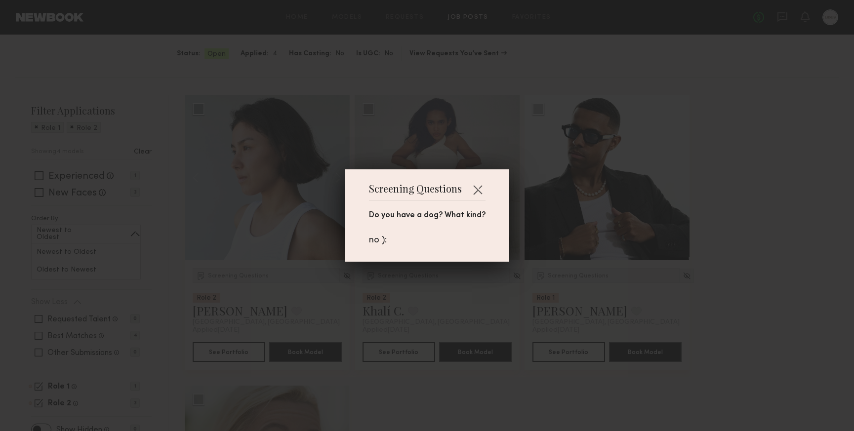
click at [530, 288] on div "Screening Questions Do you have a dog? What kind? no ):" at bounding box center [427, 215] width 854 height 431
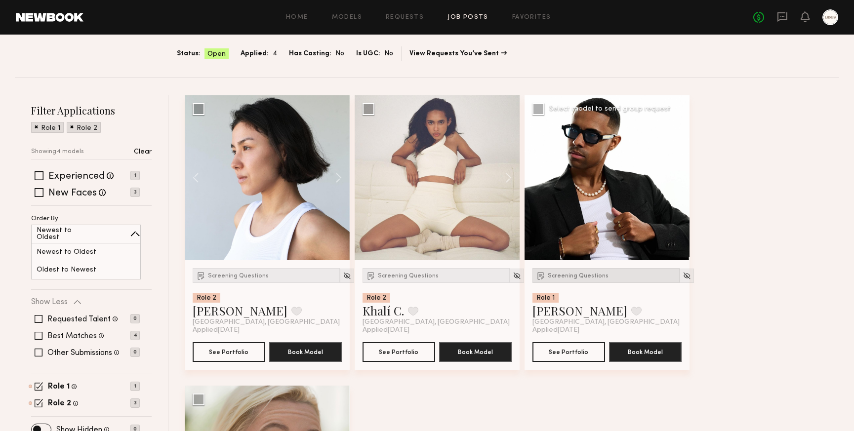
click at [572, 276] on span "Screening Questions" at bounding box center [578, 276] width 61 height 6
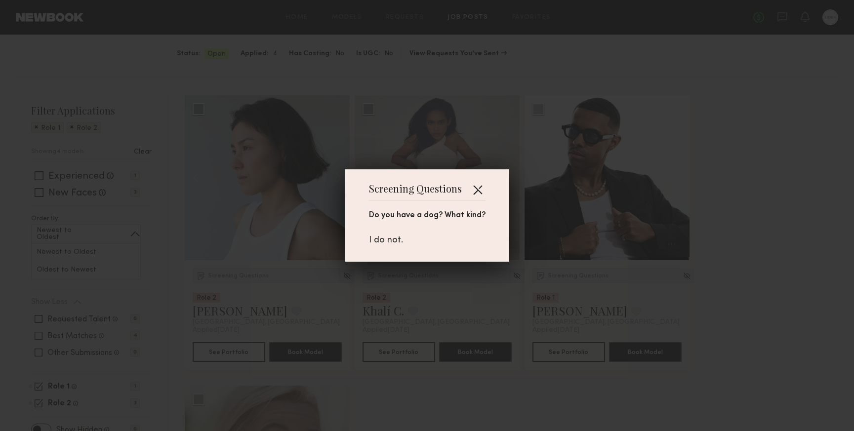
click at [478, 190] on button "button" at bounding box center [478, 190] width 16 height 16
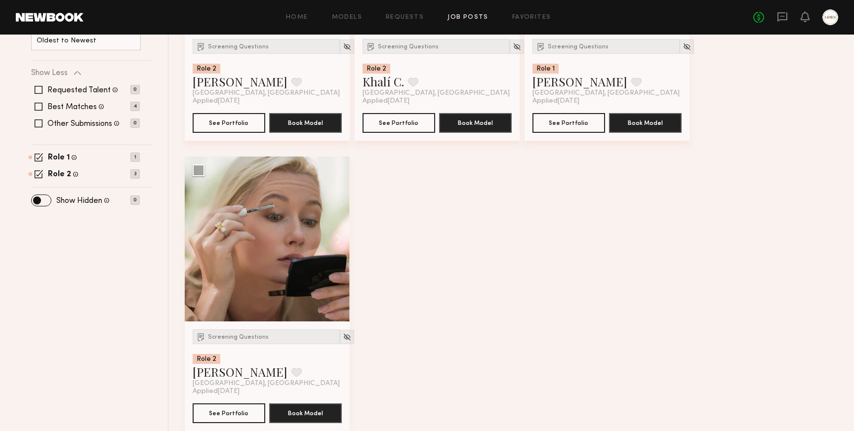
scroll to position [307, 0]
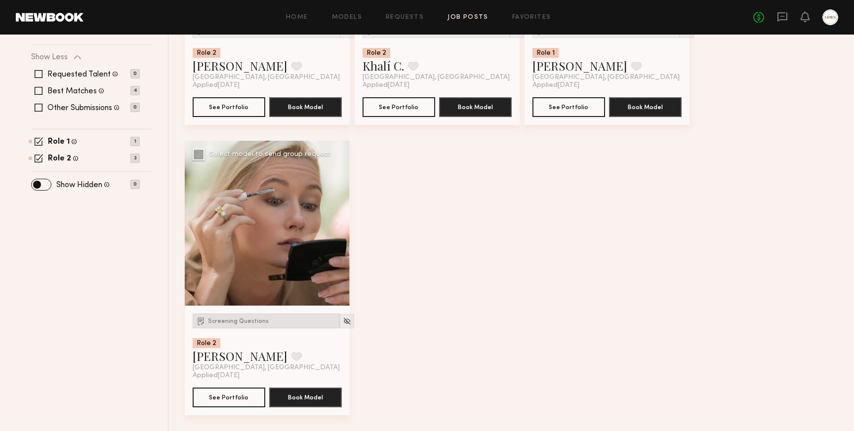
click at [231, 318] on span "Screening Questions" at bounding box center [238, 321] width 61 height 6
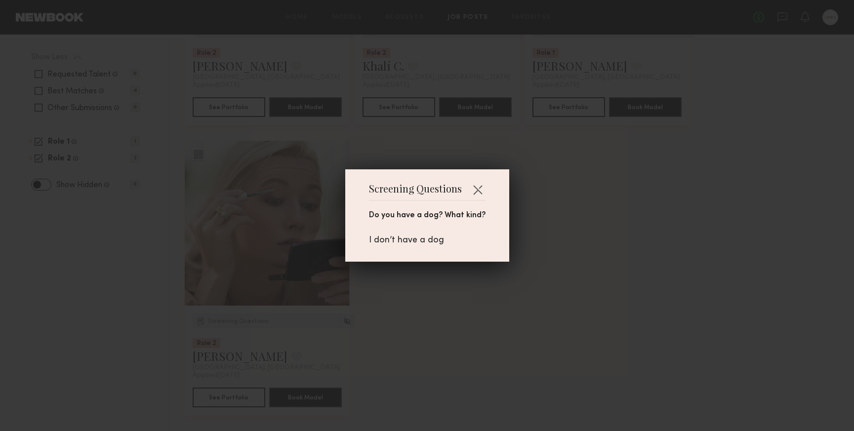
click at [409, 296] on div "Screening Questions Do you have a dog? What kind? I don’t have a dog" at bounding box center [427, 215] width 854 height 431
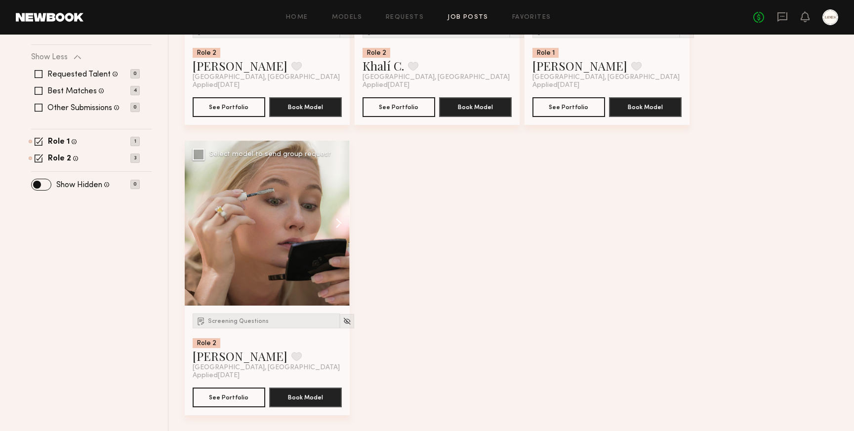
click at [339, 222] on button at bounding box center [334, 223] width 32 height 165
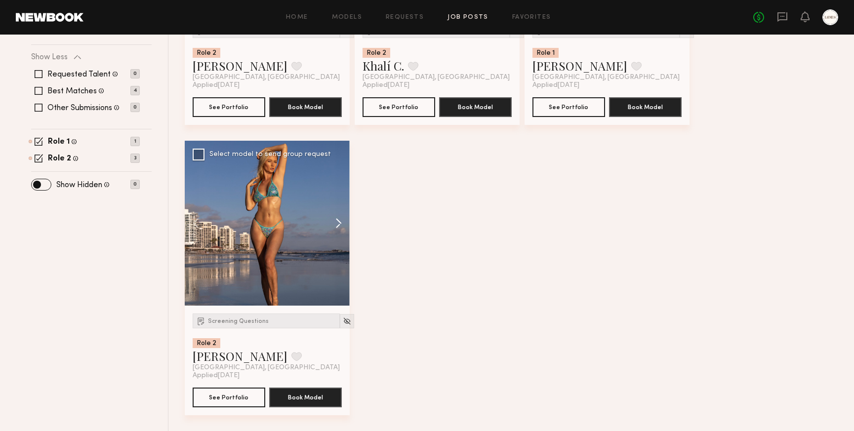
click at [339, 222] on button at bounding box center [334, 223] width 32 height 165
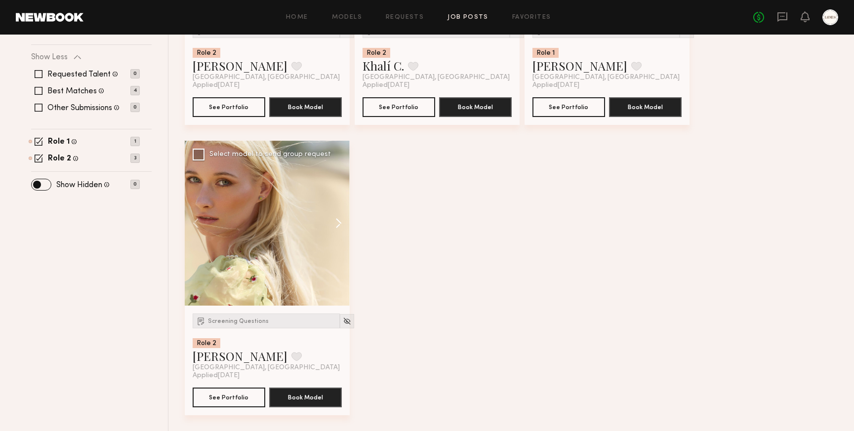
click at [339, 222] on button at bounding box center [334, 223] width 32 height 165
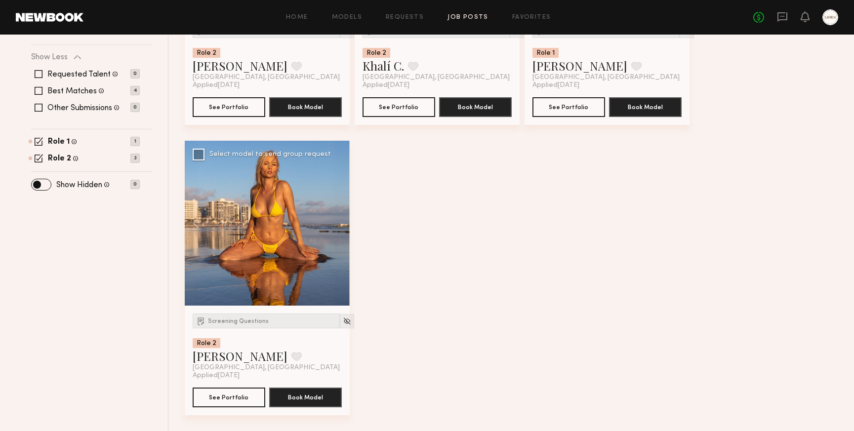
click at [339, 222] on div at bounding box center [267, 223] width 165 height 165
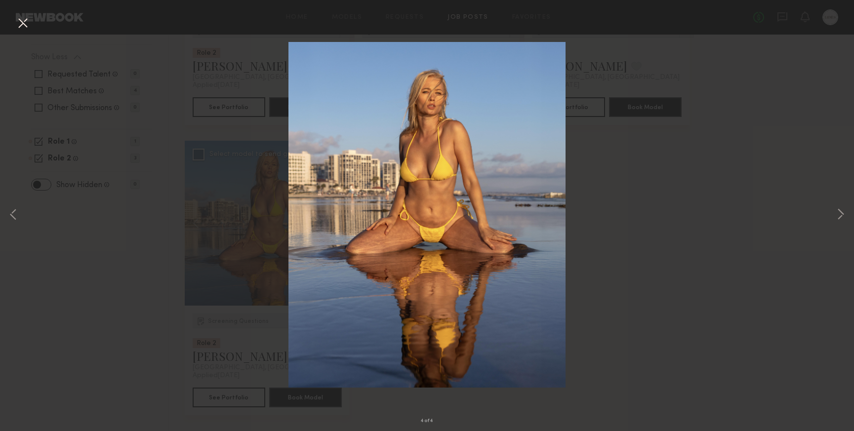
click at [655, 230] on div "4 of 4" at bounding box center [427, 215] width 854 height 431
click at [21, 23] on button at bounding box center [23, 24] width 16 height 18
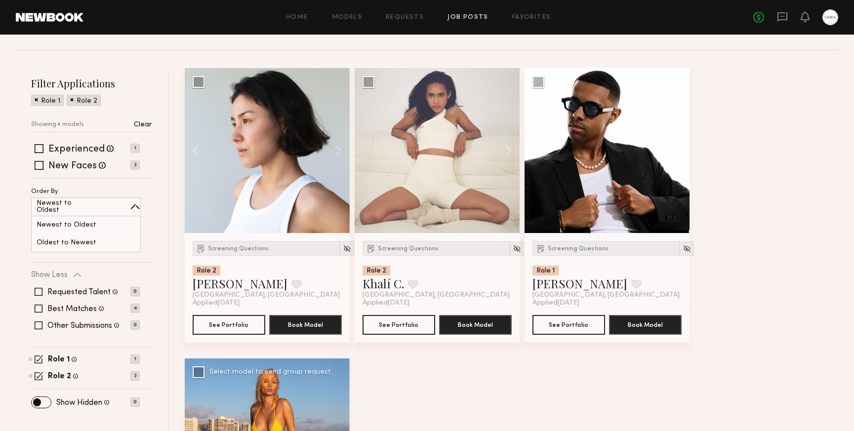
scroll to position [85, 0]
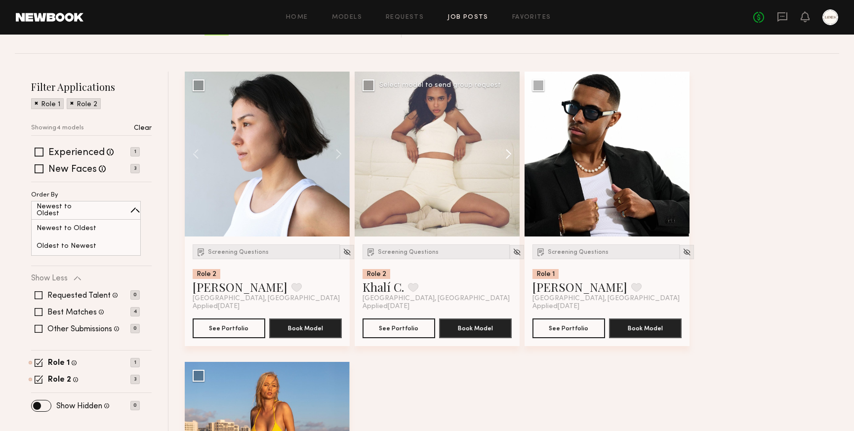
click at [510, 150] on button at bounding box center [504, 154] width 32 height 165
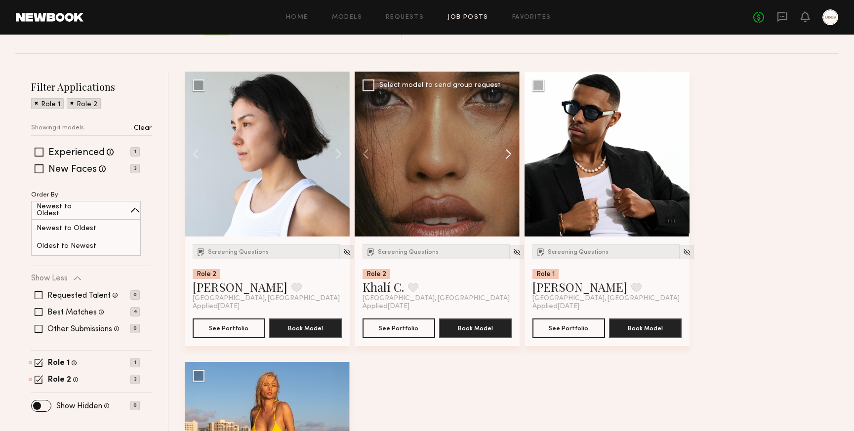
click at [510, 150] on button at bounding box center [504, 154] width 32 height 165
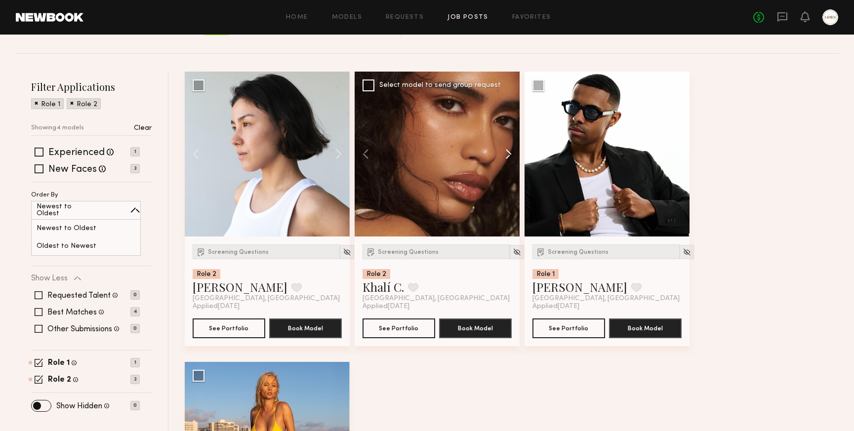
click at [510, 150] on button at bounding box center [504, 154] width 32 height 165
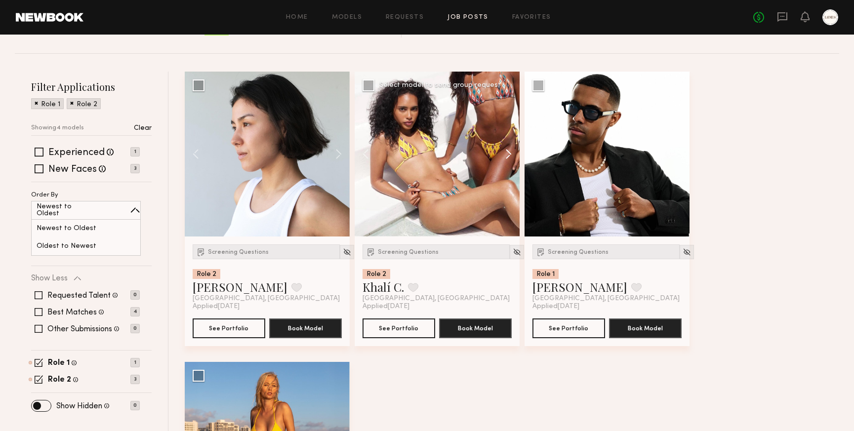
click at [510, 150] on button at bounding box center [504, 154] width 32 height 165
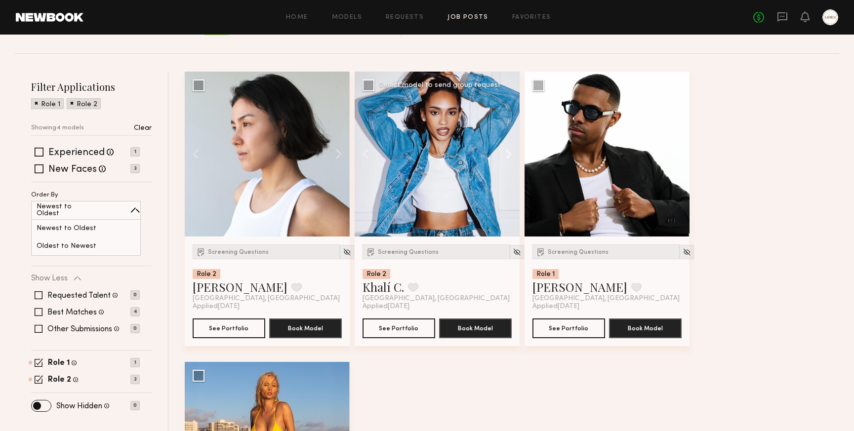
click at [510, 150] on button at bounding box center [504, 154] width 32 height 165
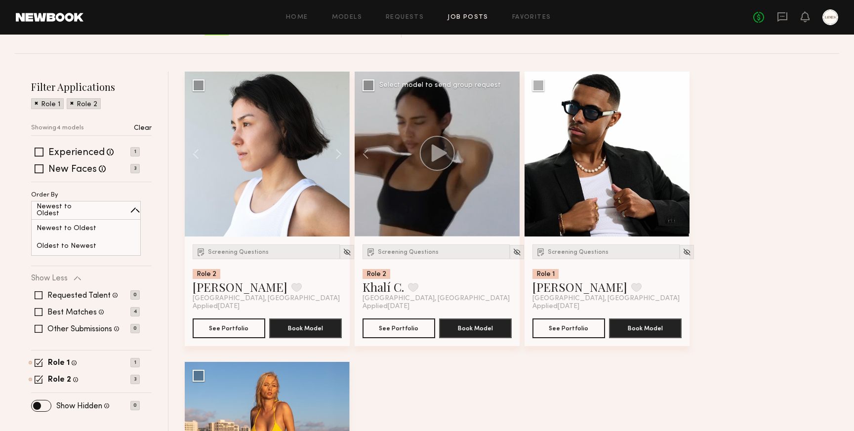
click at [510, 150] on div at bounding box center [437, 154] width 165 height 165
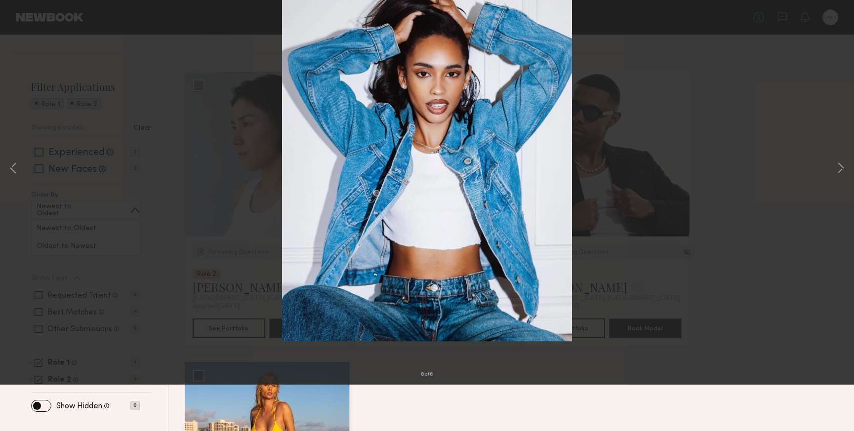
click at [24, 21] on button at bounding box center [23, 24] width 16 height 18
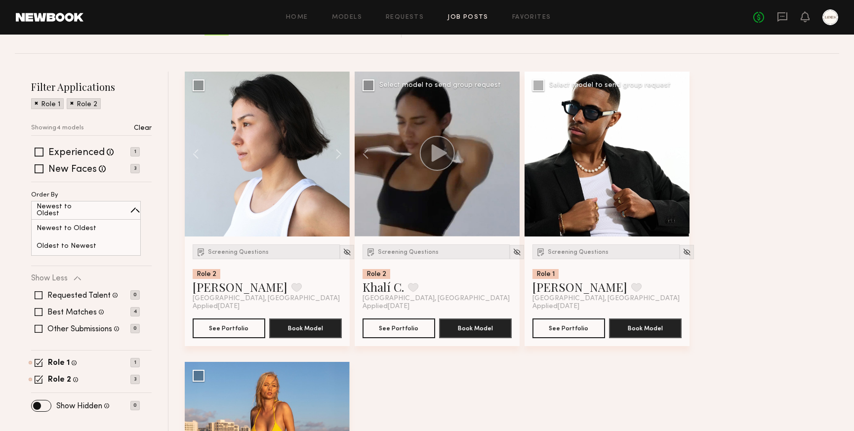
click at [677, 155] on button at bounding box center [674, 154] width 32 height 165
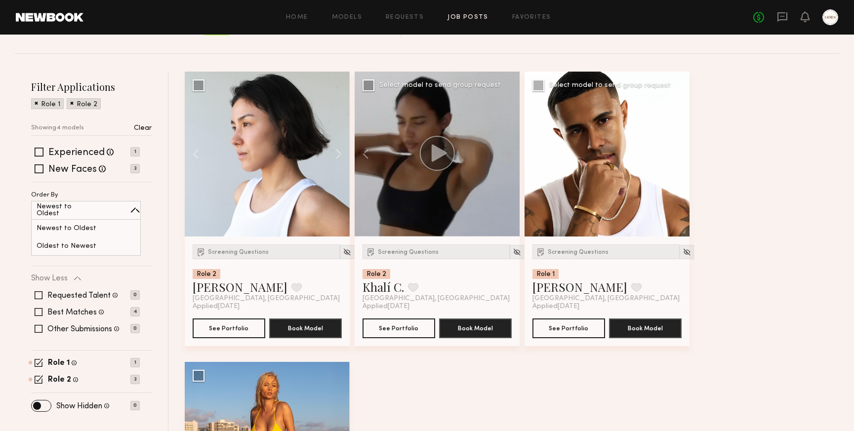
click at [677, 155] on button at bounding box center [674, 154] width 32 height 165
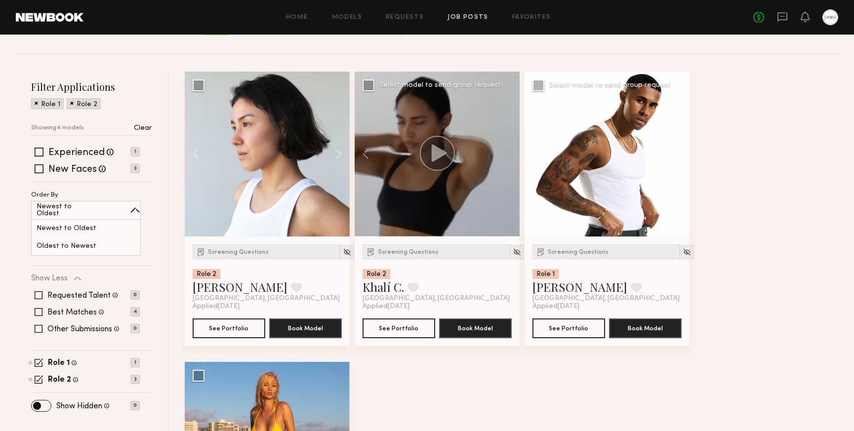
click at [677, 155] on button at bounding box center [674, 154] width 32 height 165
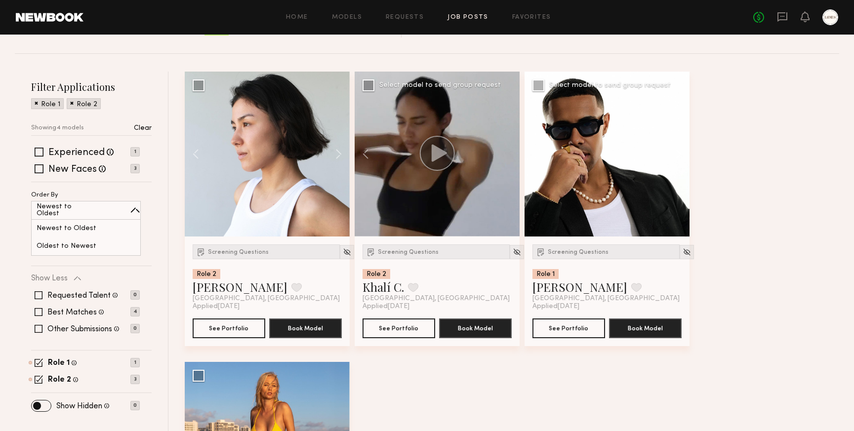
click at [677, 155] on button at bounding box center [674, 154] width 32 height 165
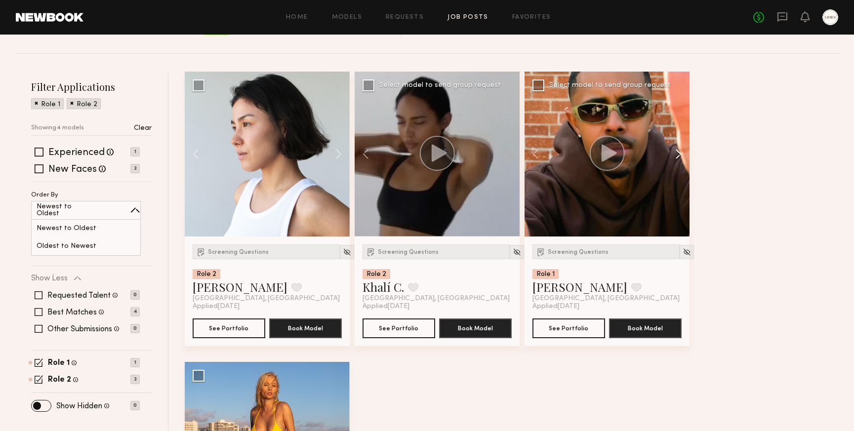
click at [677, 155] on button at bounding box center [674, 154] width 32 height 165
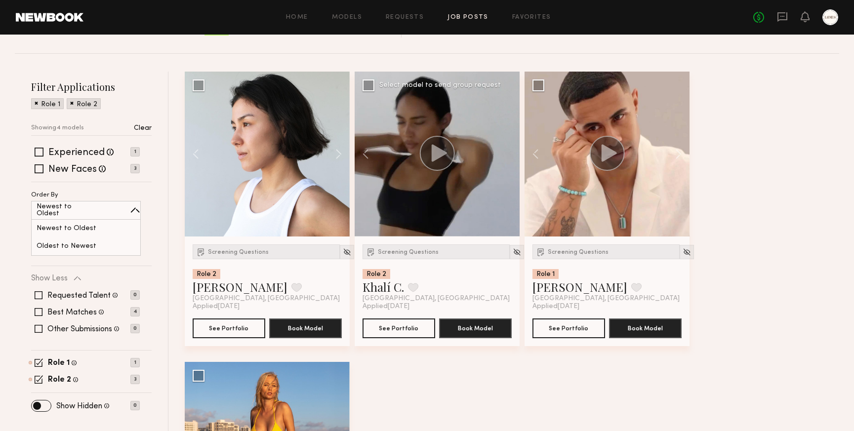
click at [802, 243] on div "Screening Questions Role 2 [PERSON_NAME] Favorite [GEOGRAPHIC_DATA], [GEOGRAPHI…" at bounding box center [514, 362] width 659 height 581
click at [590, 253] on span "Screening Questions" at bounding box center [578, 252] width 61 height 6
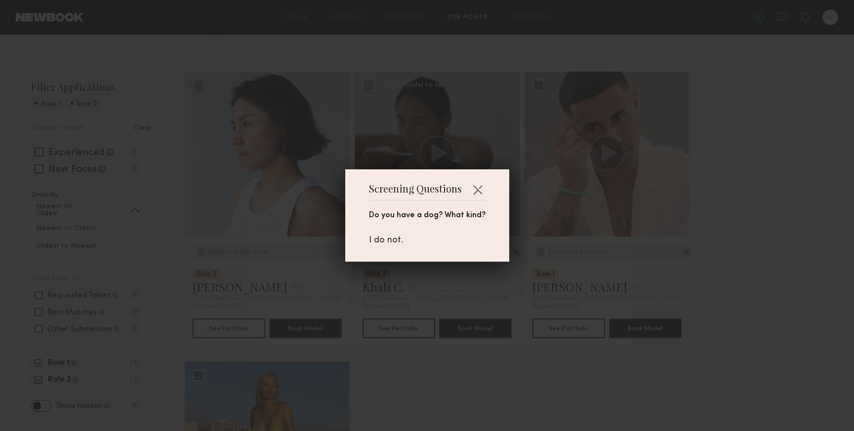
click at [486, 318] on div "Screening Questions Do you have a dog? What kind? I do not." at bounding box center [427, 215] width 854 height 431
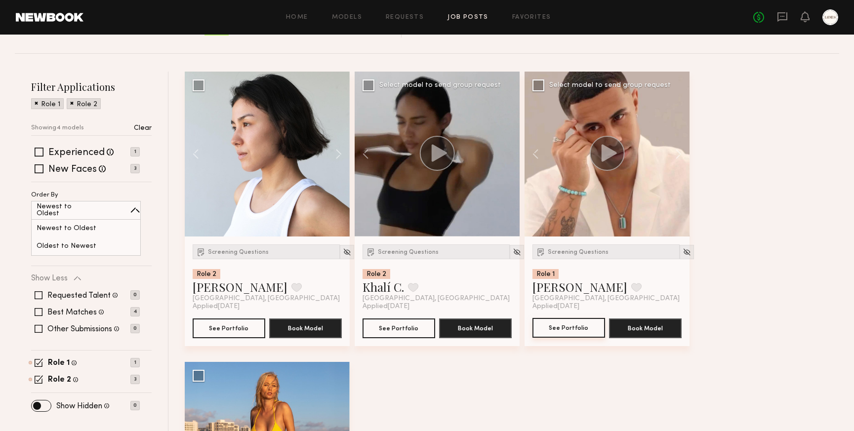
click at [572, 327] on button "See Portfolio" at bounding box center [568, 328] width 73 height 20
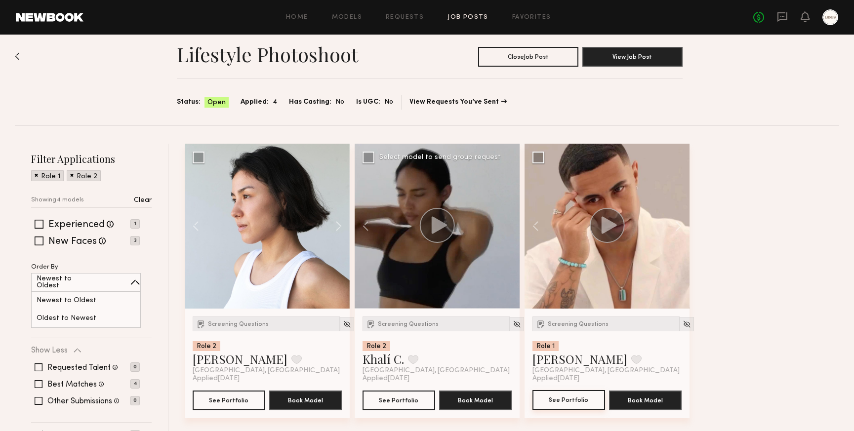
scroll to position [0, 0]
